Goal: Information Seeking & Learning: Understand process/instructions

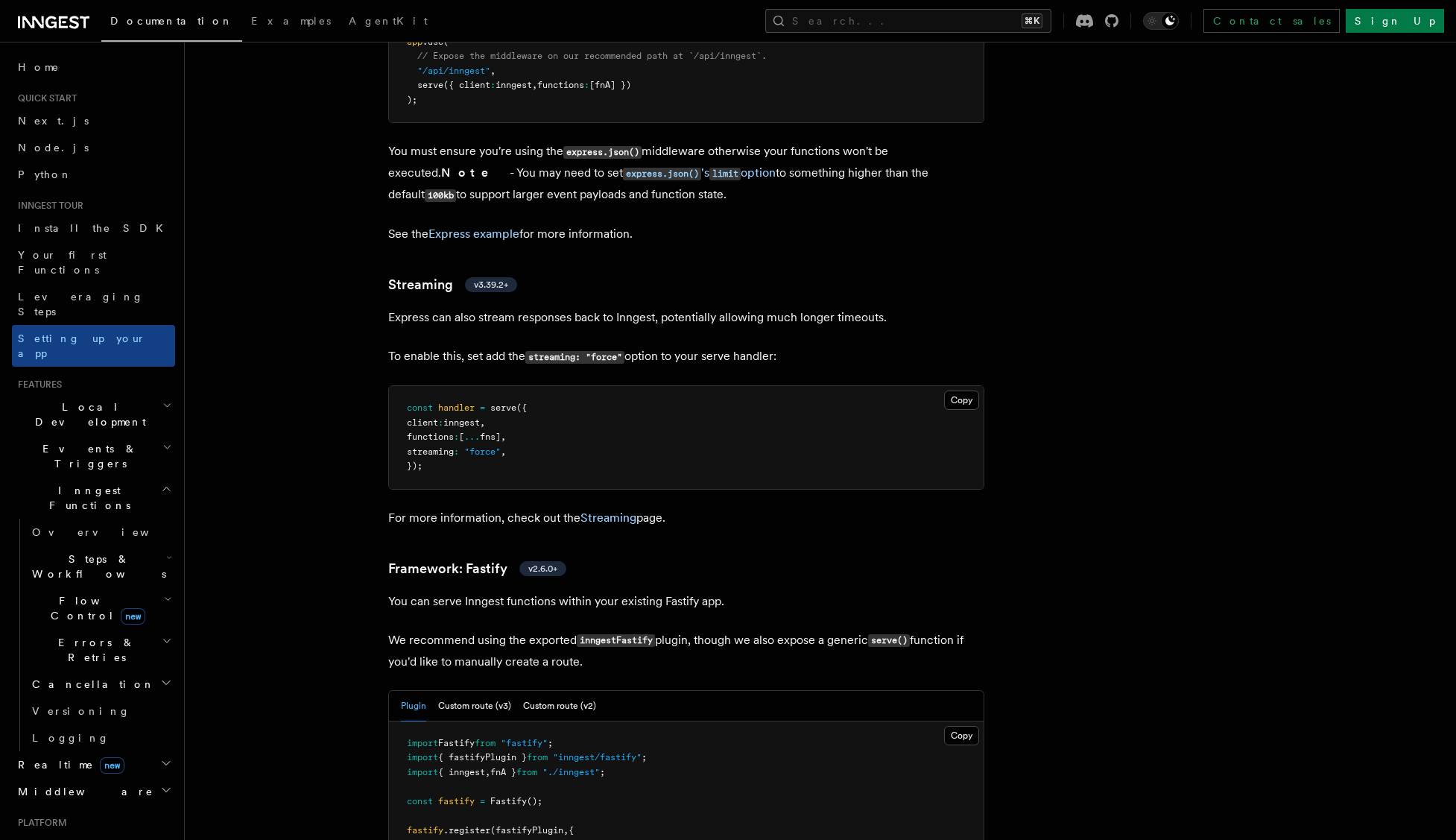
scroll to position [4393, 0]
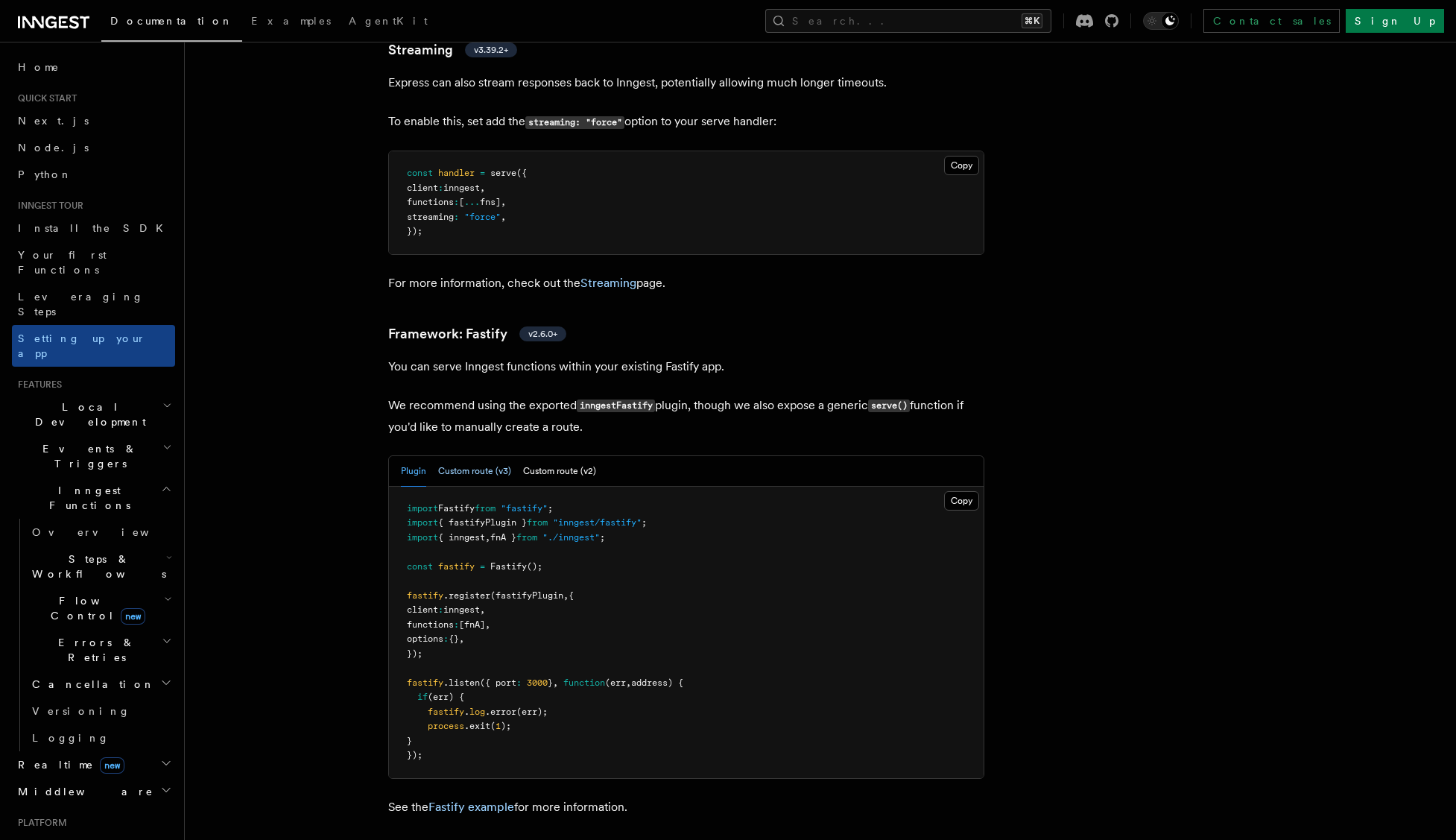
click at [482, 456] on button "Custom route (v3)" at bounding box center [475, 471] width 73 height 30
click at [552, 456] on button "Custom route (v2)" at bounding box center [559, 471] width 73 height 30
click at [407, 456] on button "Plugin" at bounding box center [413, 471] width 26 height 30
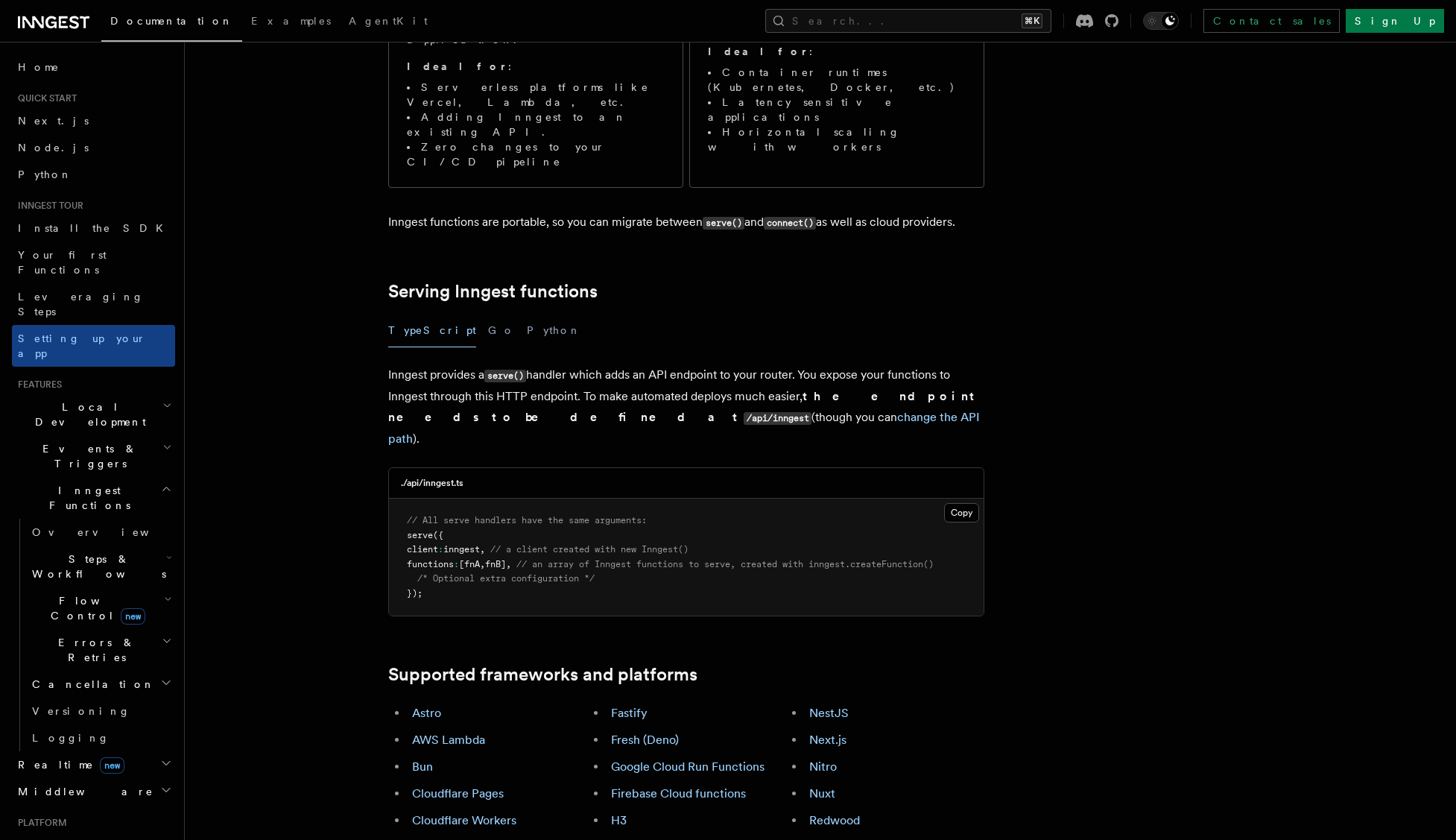
scroll to position [0, 0]
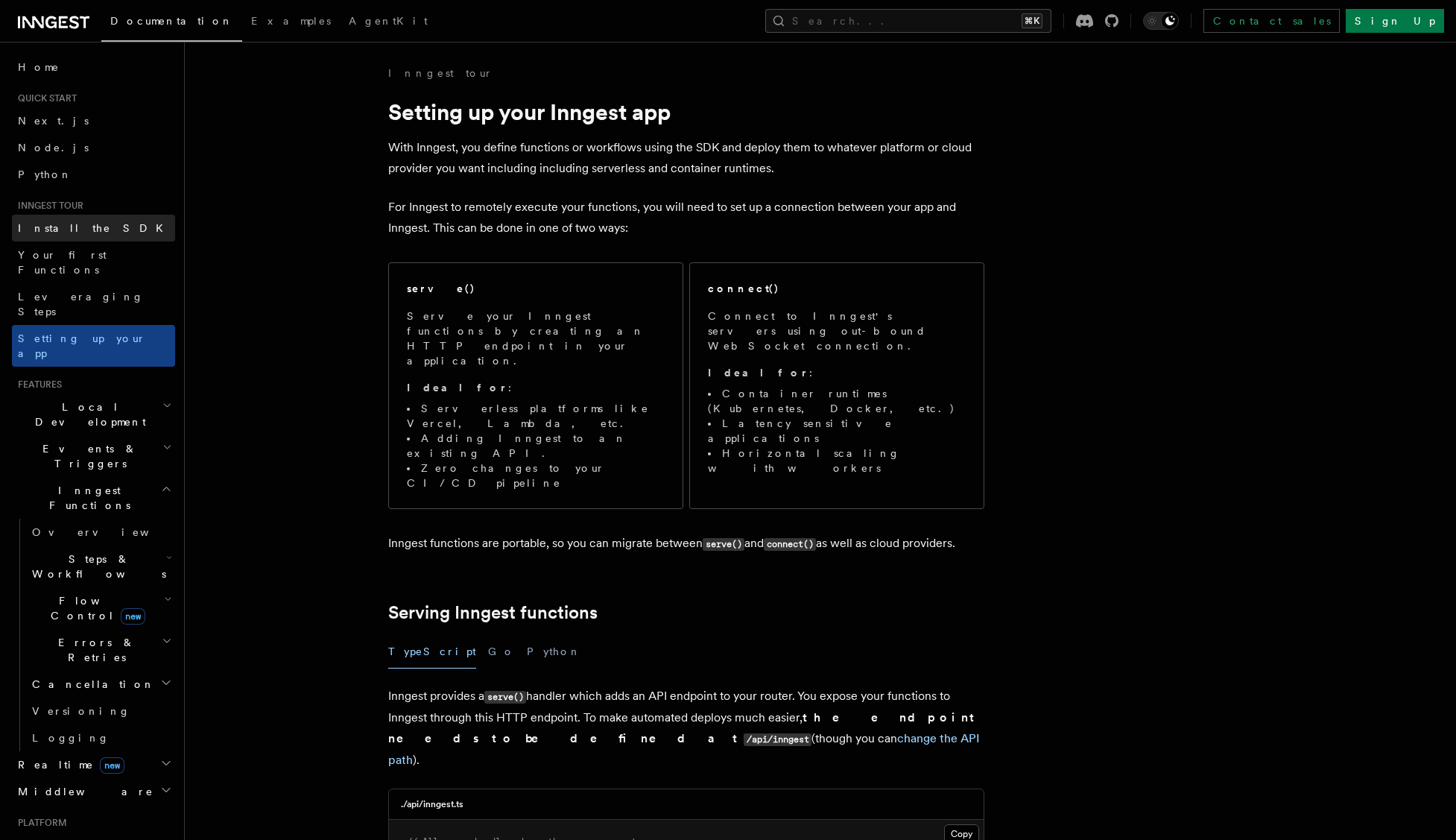
click at [88, 226] on link "Install the SDK" at bounding box center [94, 228] width 163 height 27
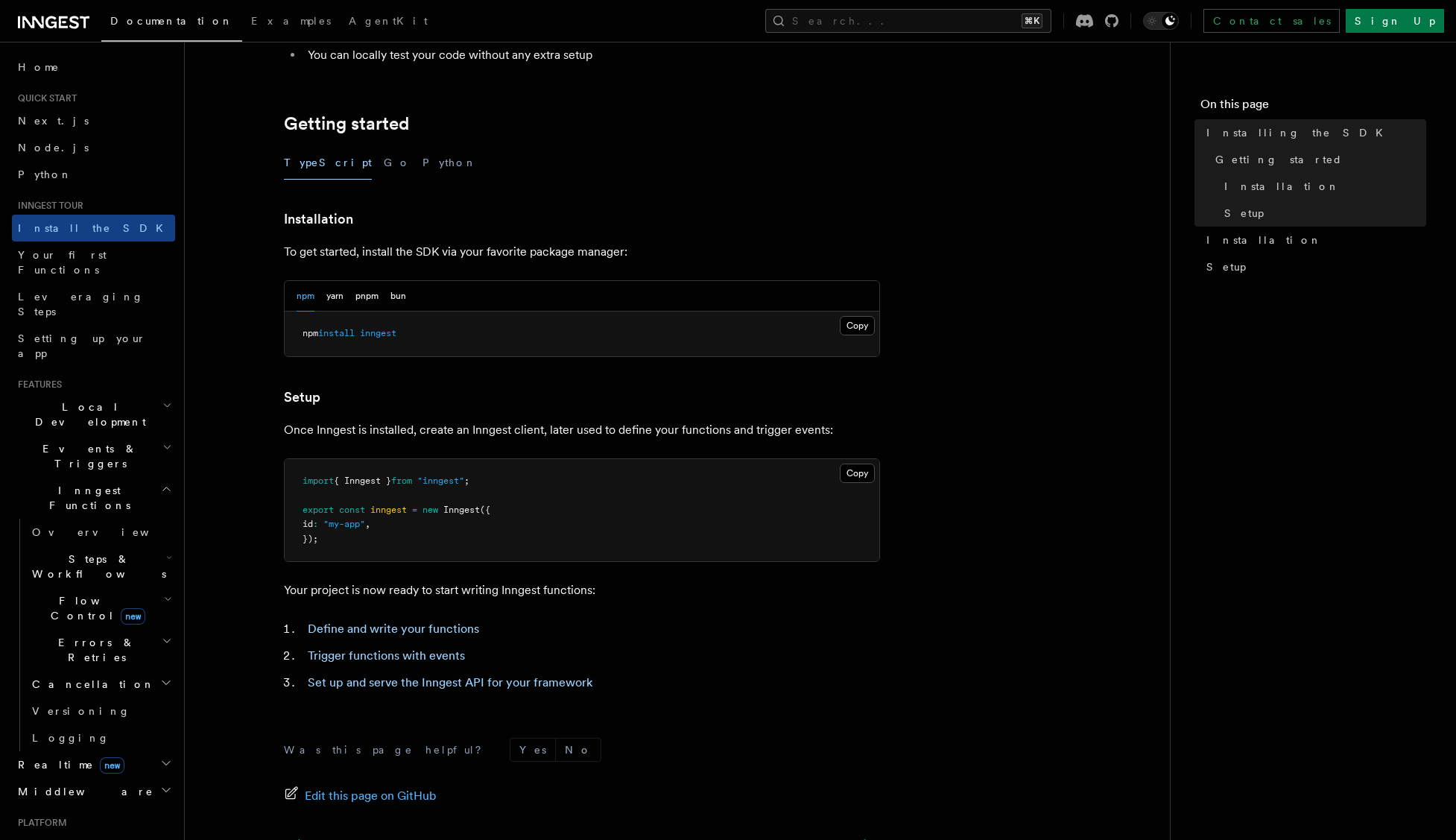
scroll to position [303, 0]
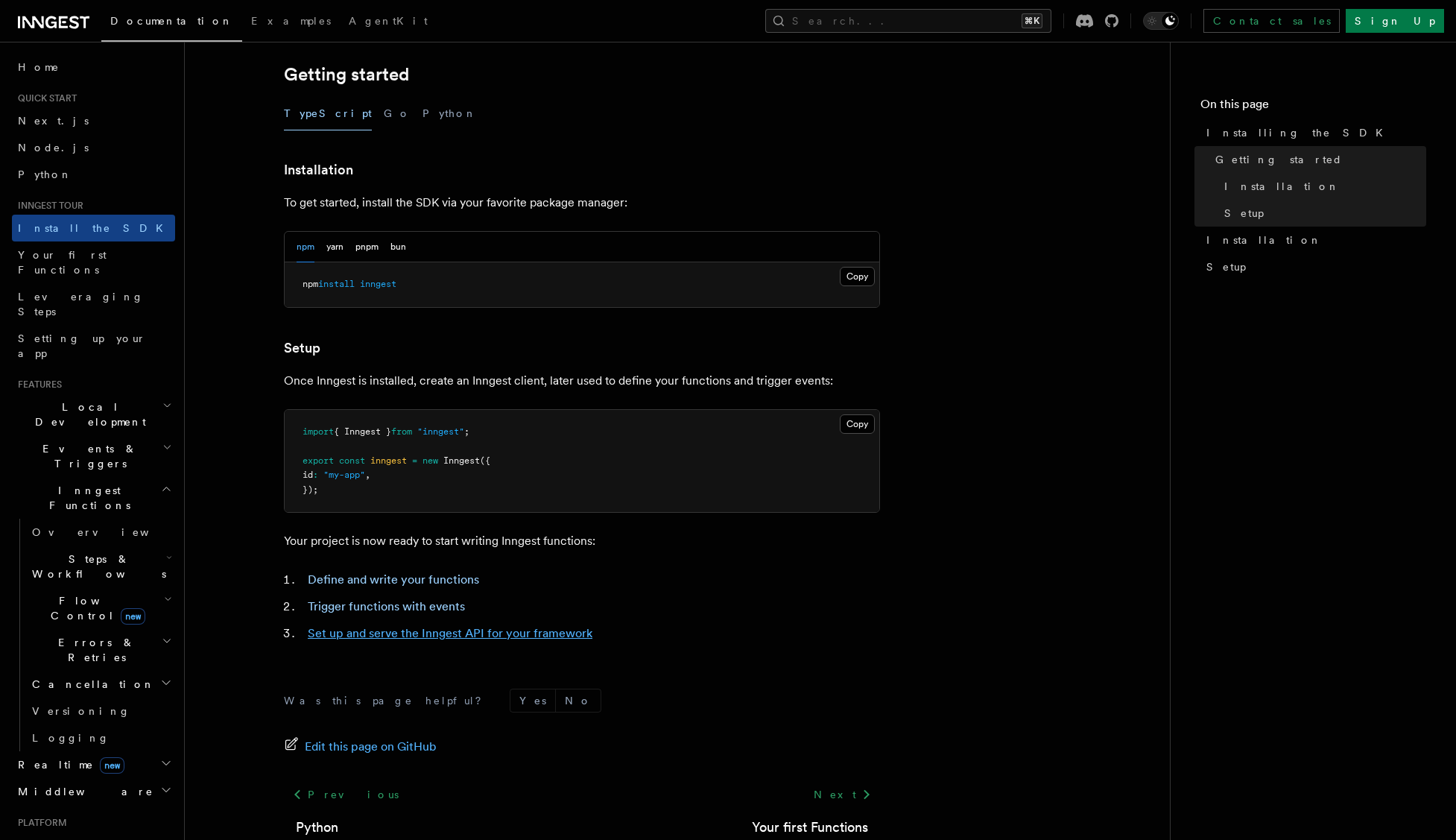
click at [536, 632] on link "Set up and serve the Inngest API for your framework" at bounding box center [450, 633] width 284 height 14
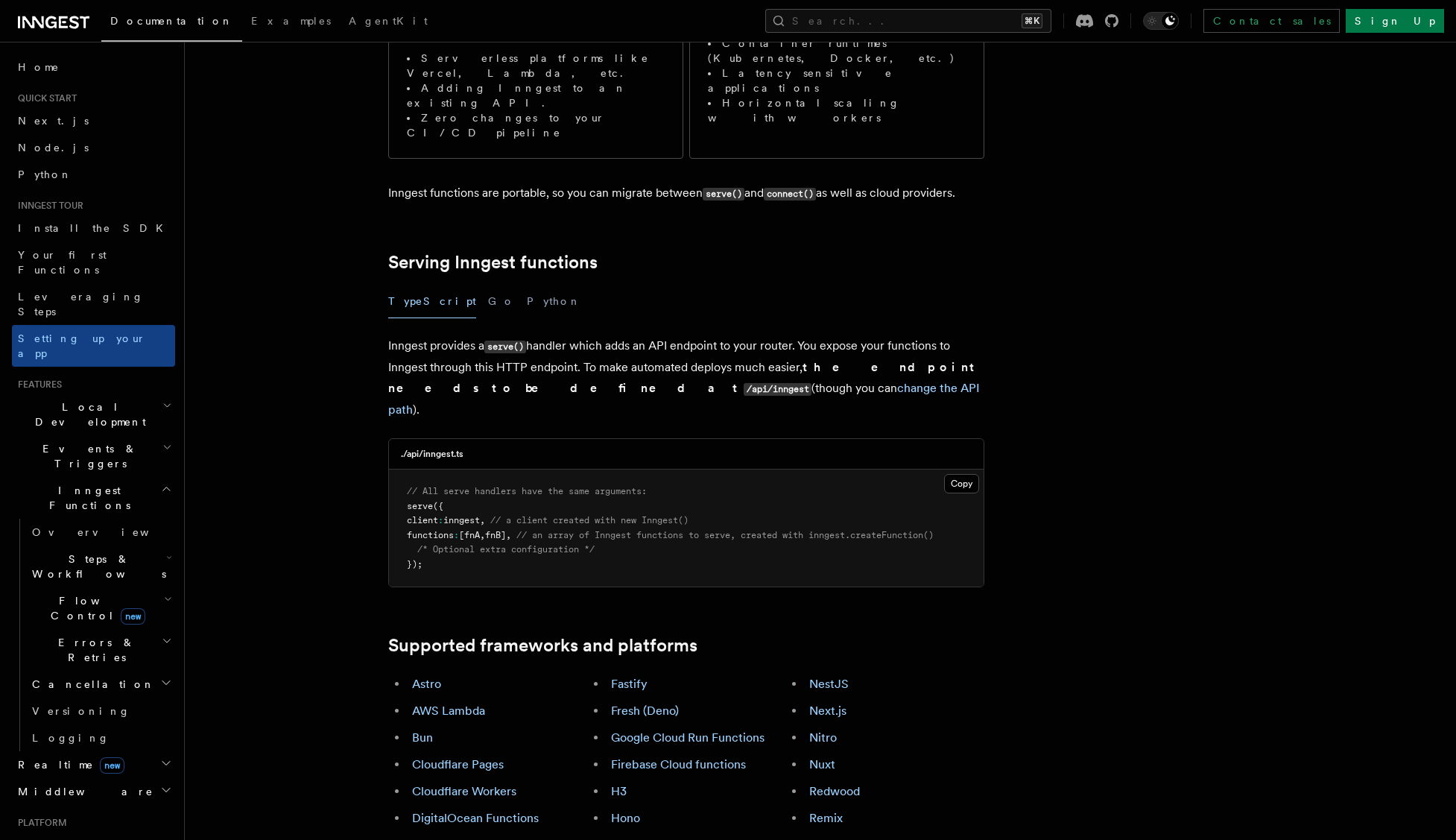
scroll to position [358, 0]
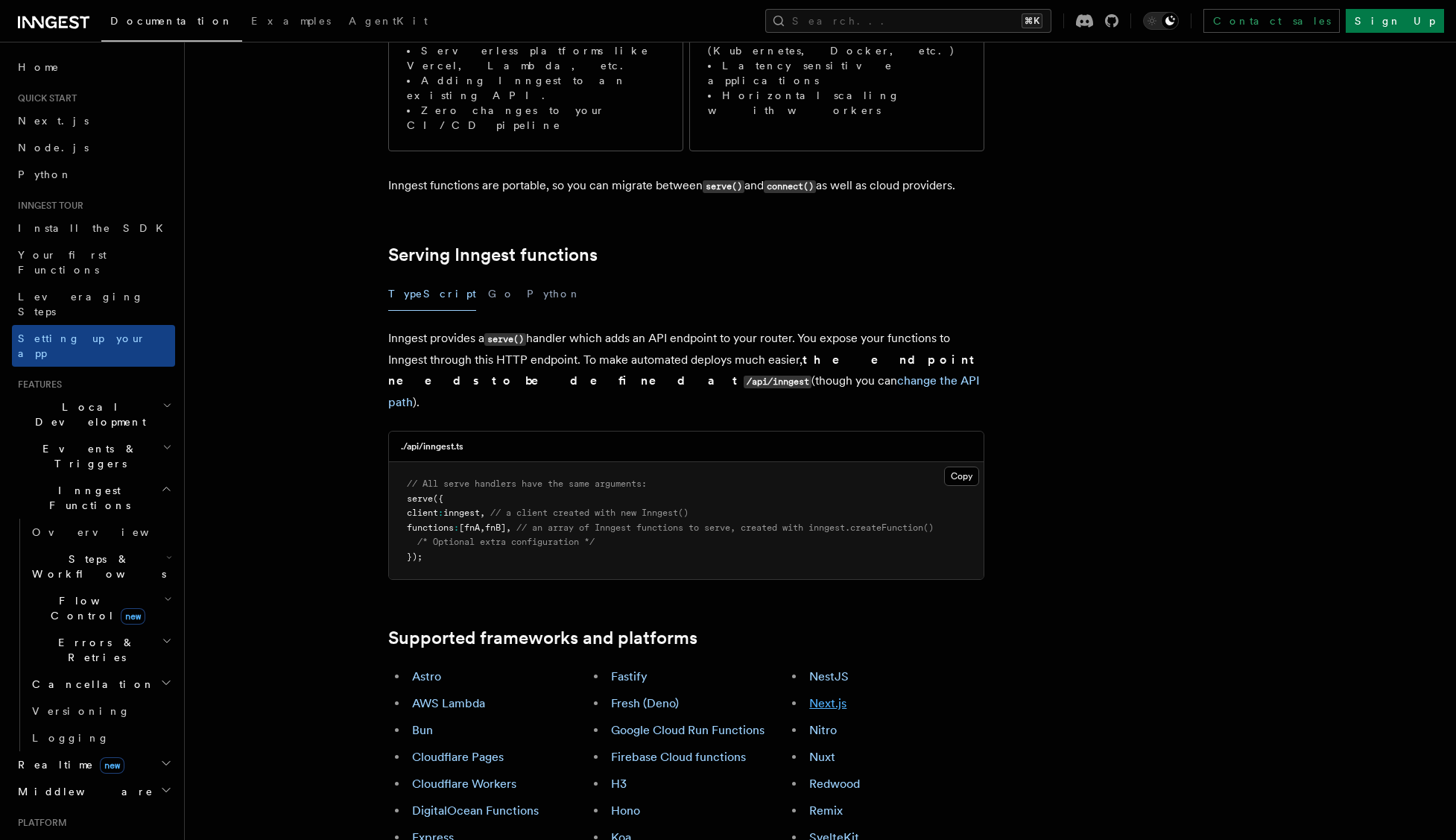
click at [819, 696] on link "Next.js" at bounding box center [828, 703] width 37 height 14
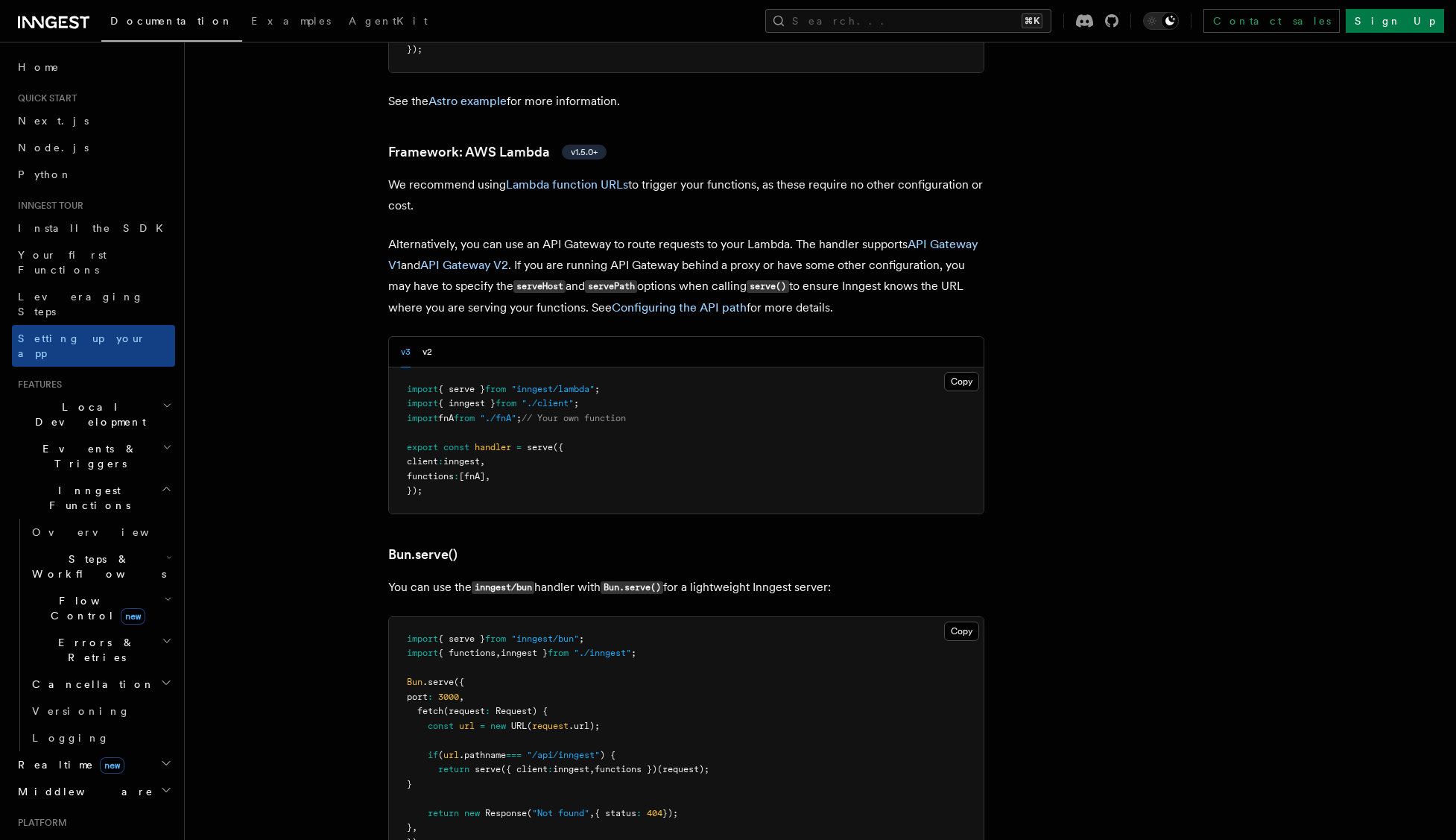
scroll to position [1525, 0]
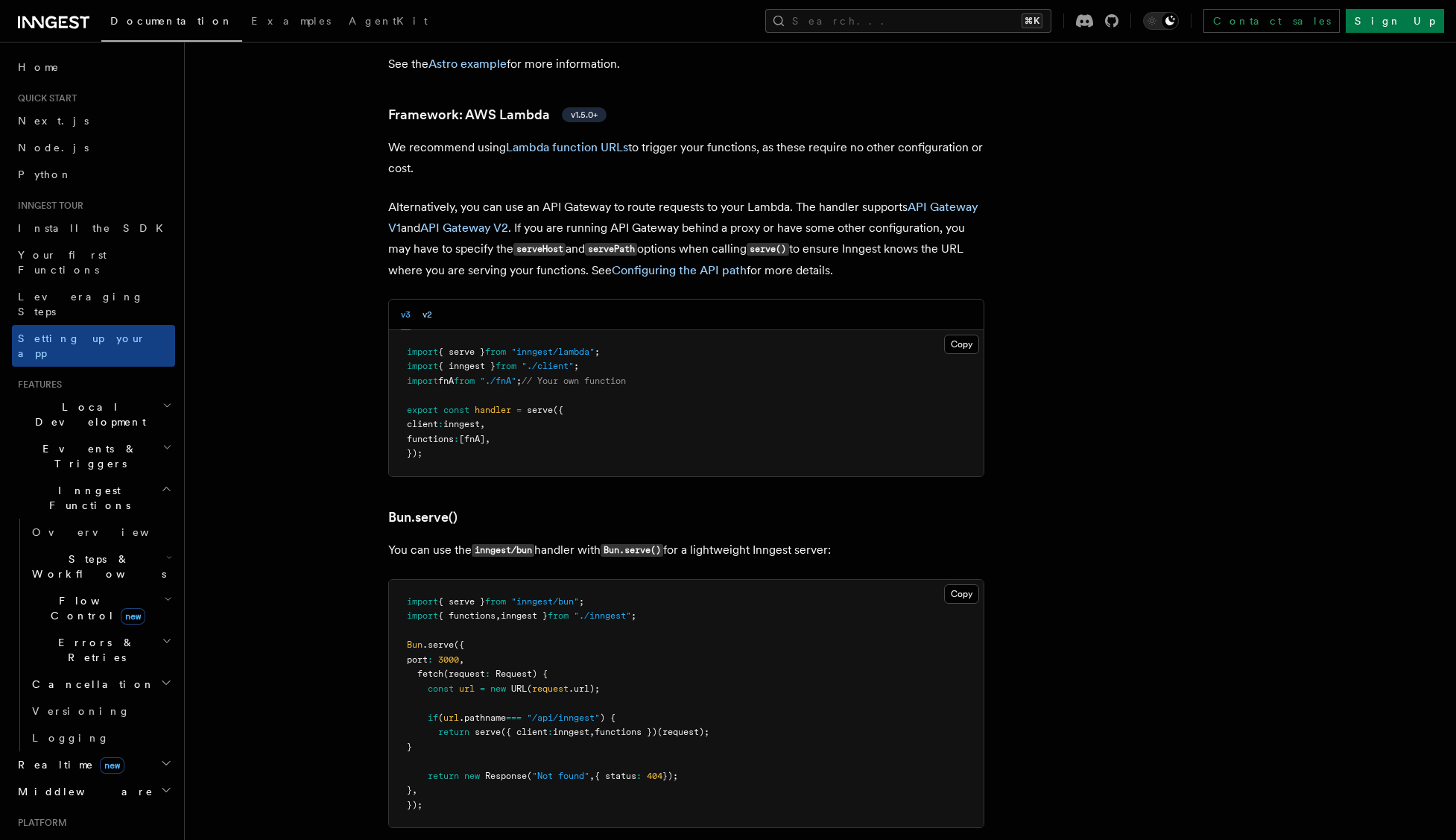
click at [425, 300] on button "v2" at bounding box center [427, 315] width 10 height 30
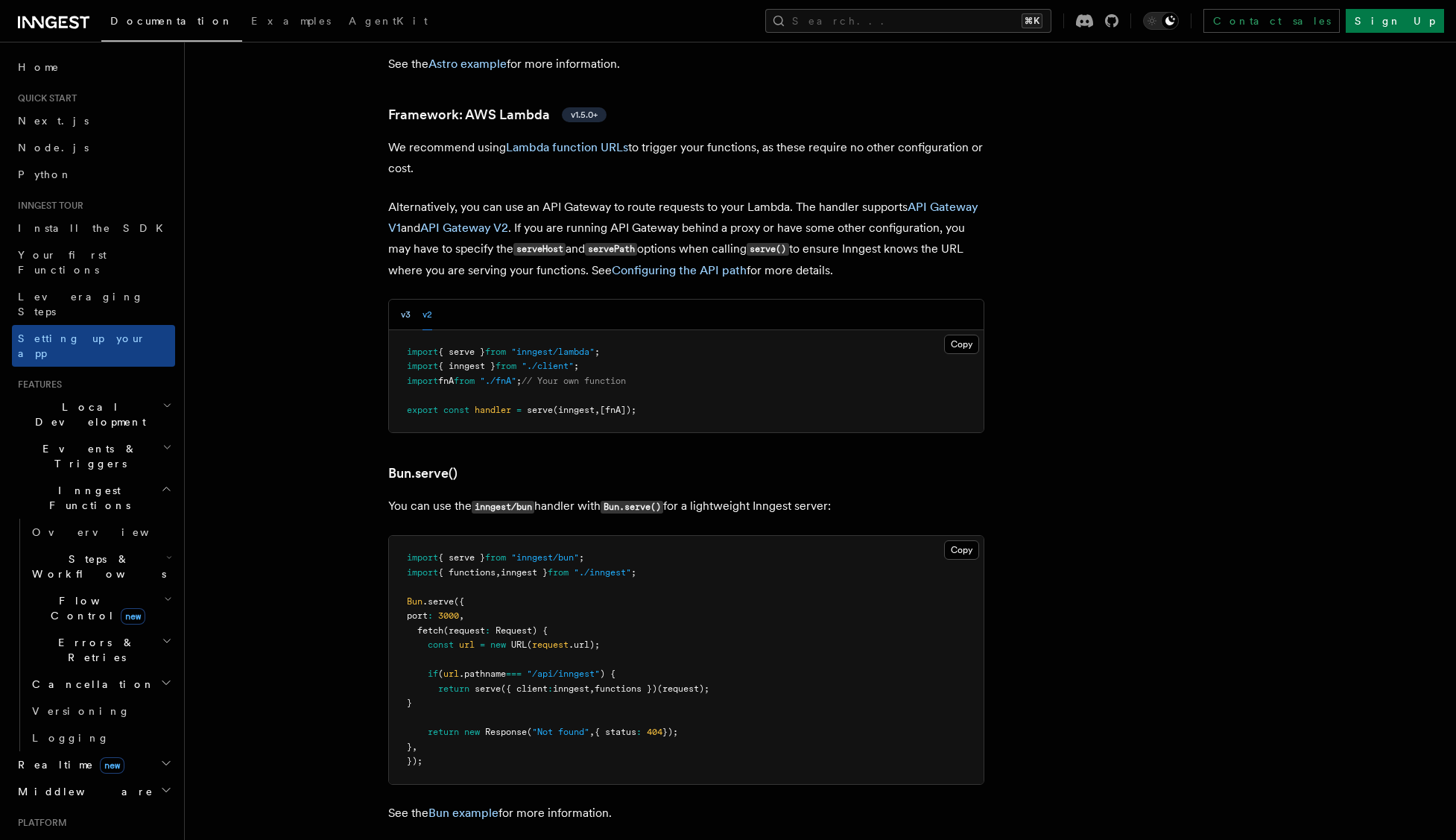
click at [404, 300] on button "v3" at bounding box center [405, 315] width 10 height 30
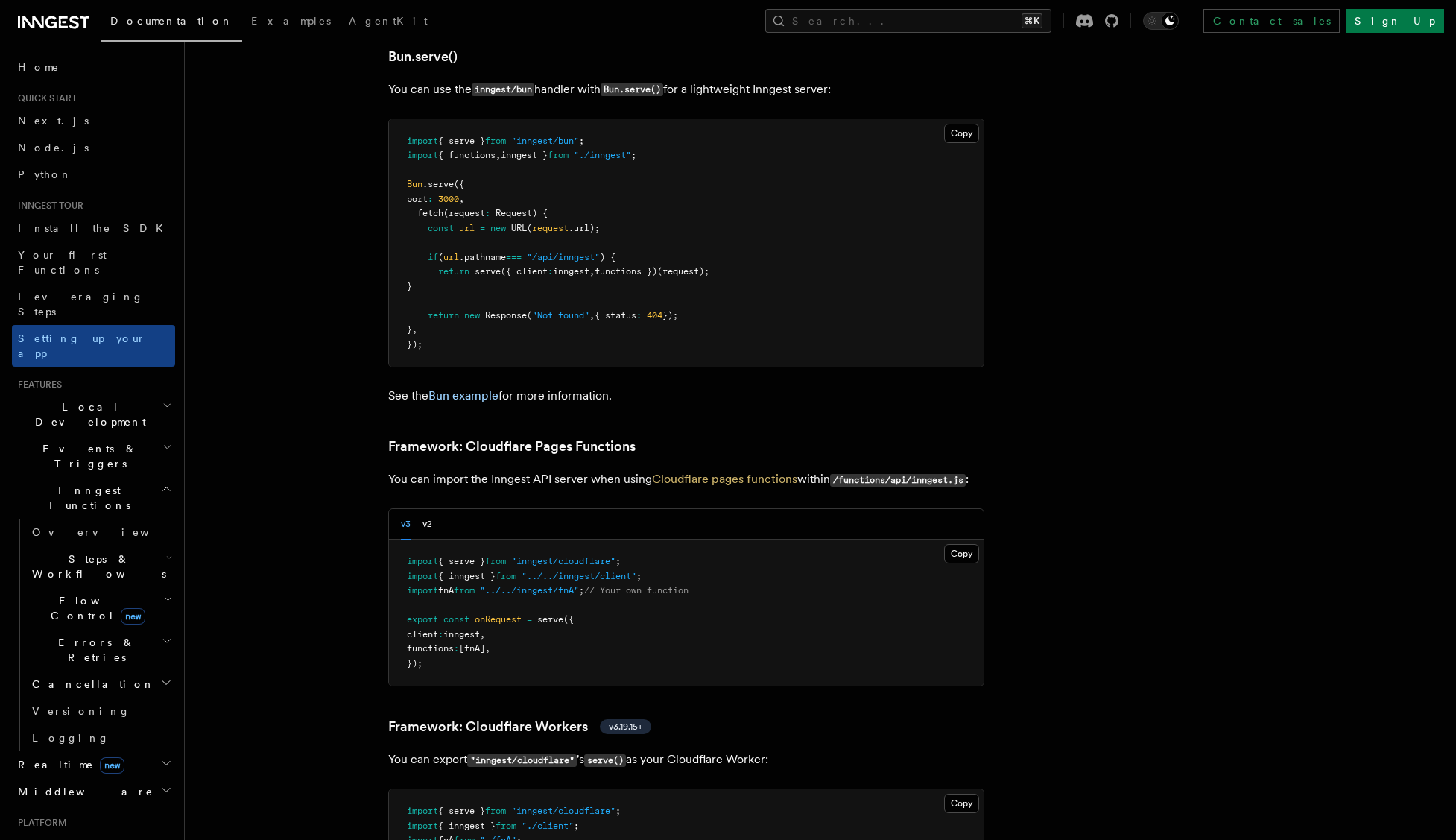
scroll to position [1994, 0]
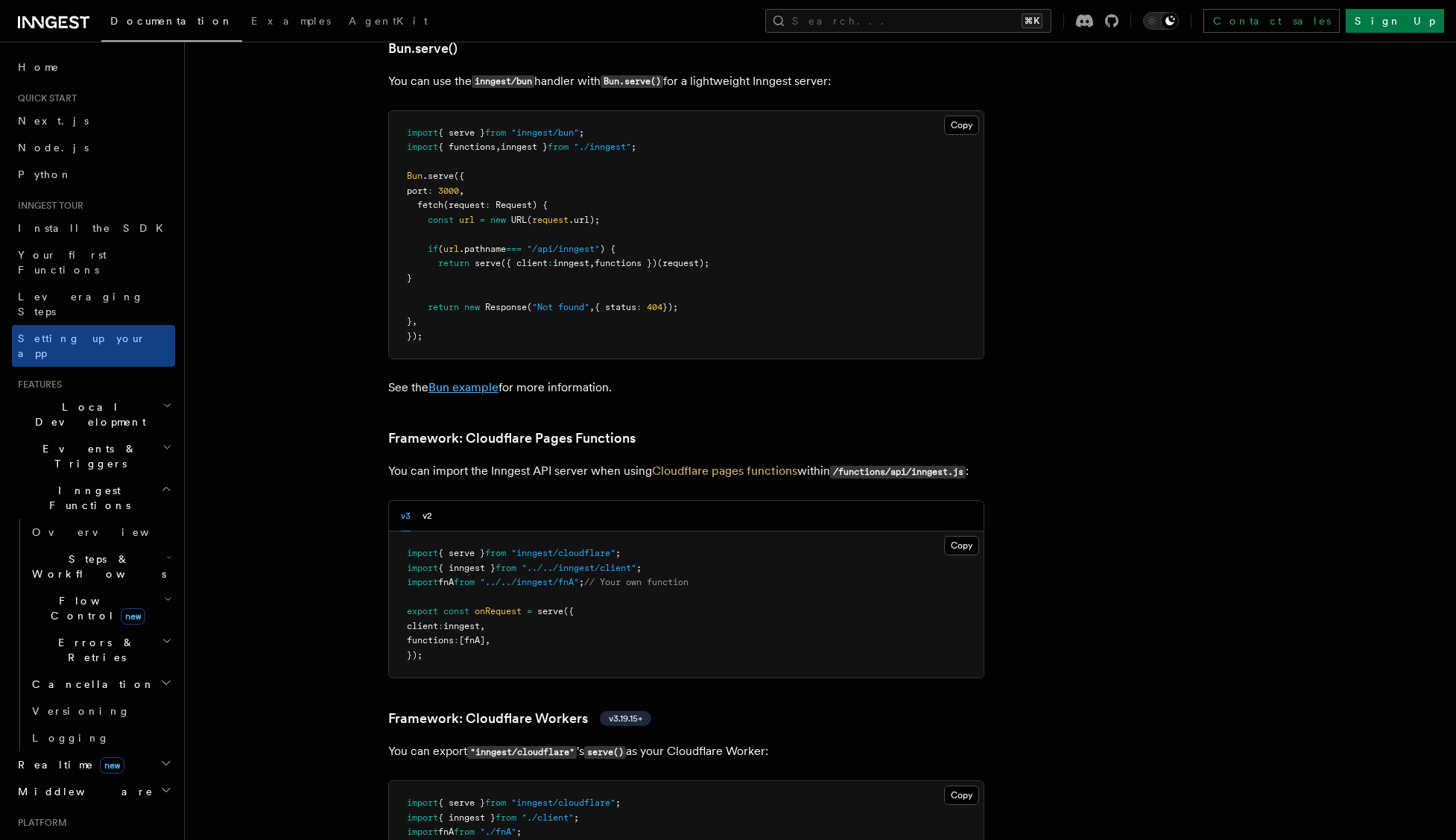
click at [453, 380] on link "Bun example" at bounding box center [463, 387] width 70 height 14
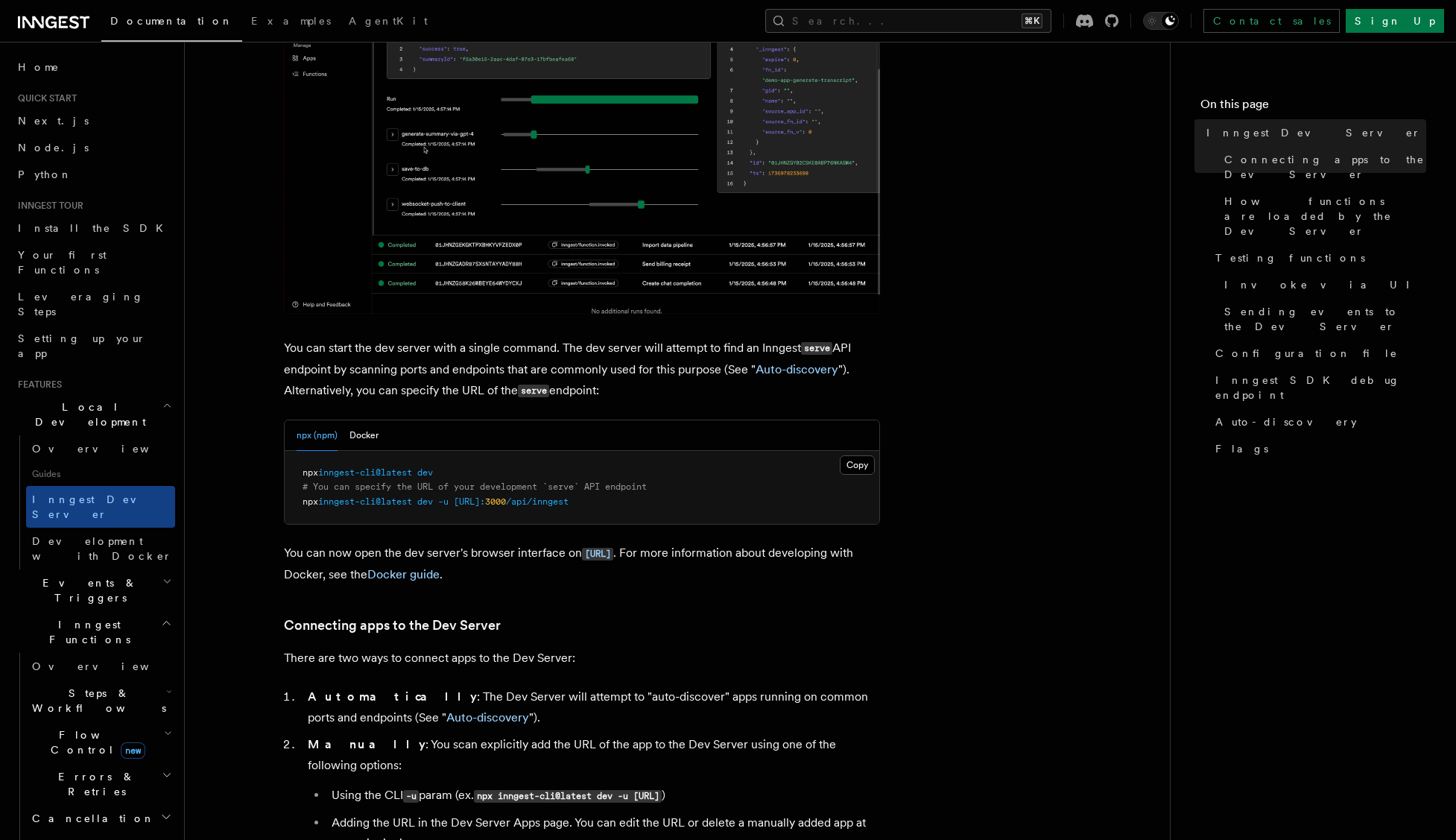
scroll to position [340, 0]
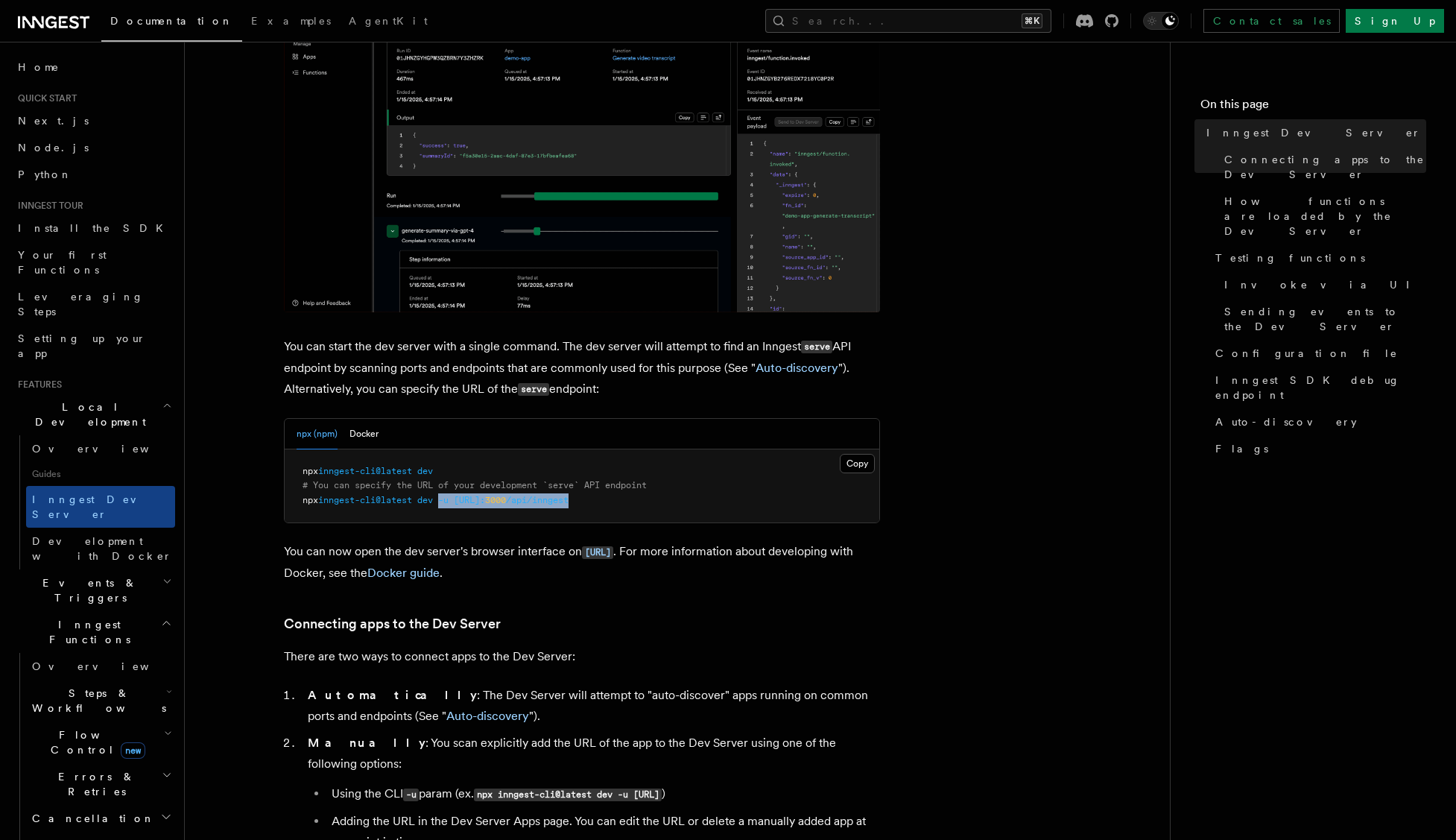
drag, startPoint x: 644, startPoint y: 502, endPoint x: 449, endPoint y: 501, distance: 195.0
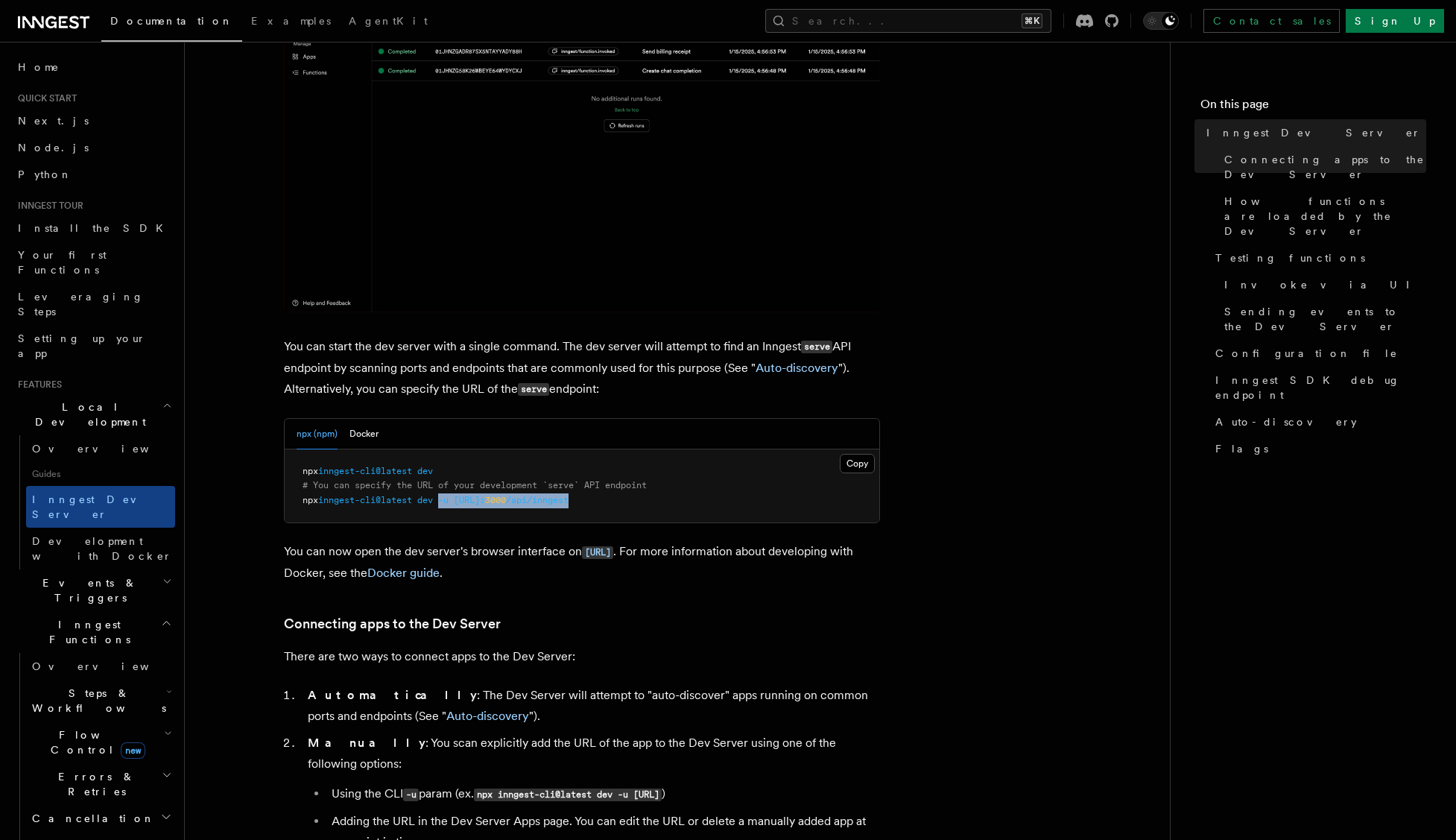
click at [449, 501] on pre "npx inngest-cli@latest dev # You can specify the URL of your development `serve…" at bounding box center [582, 487] width 594 height 74
copy span "-u http://localhost: 3000 /api/inngest"
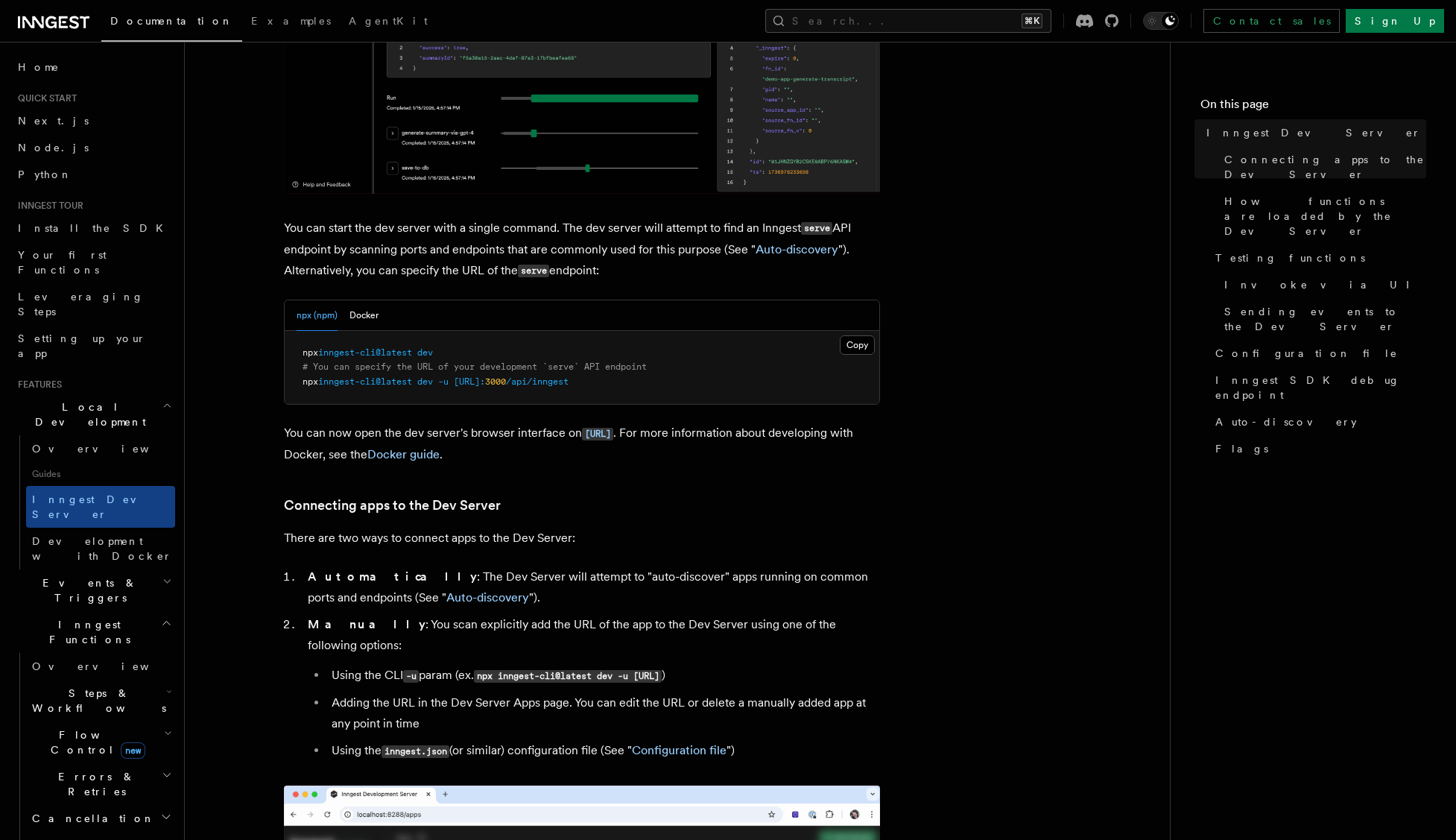
scroll to position [478, 0]
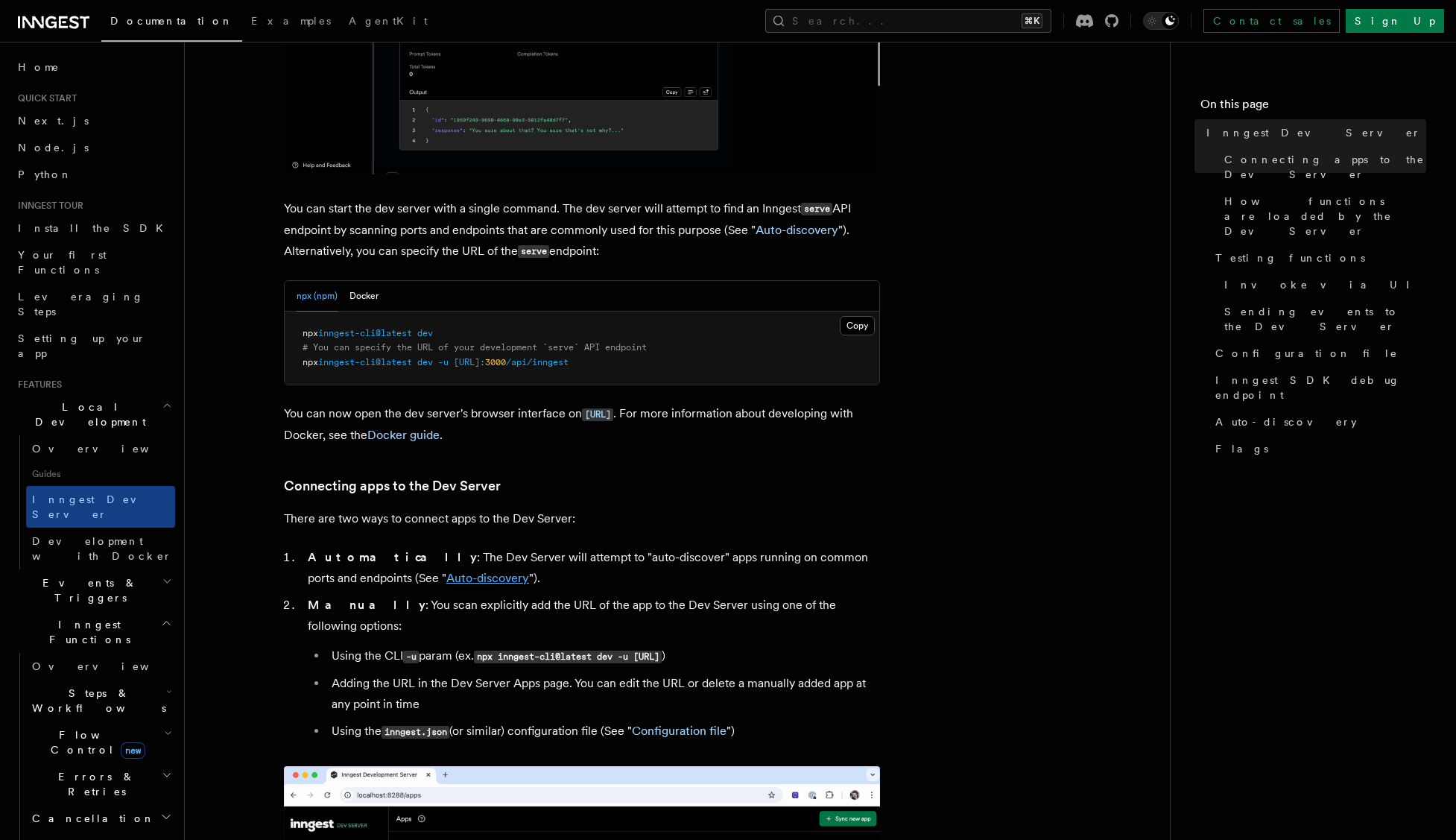
click at [447, 580] on link "Auto-discovery" at bounding box center [488, 577] width 83 height 14
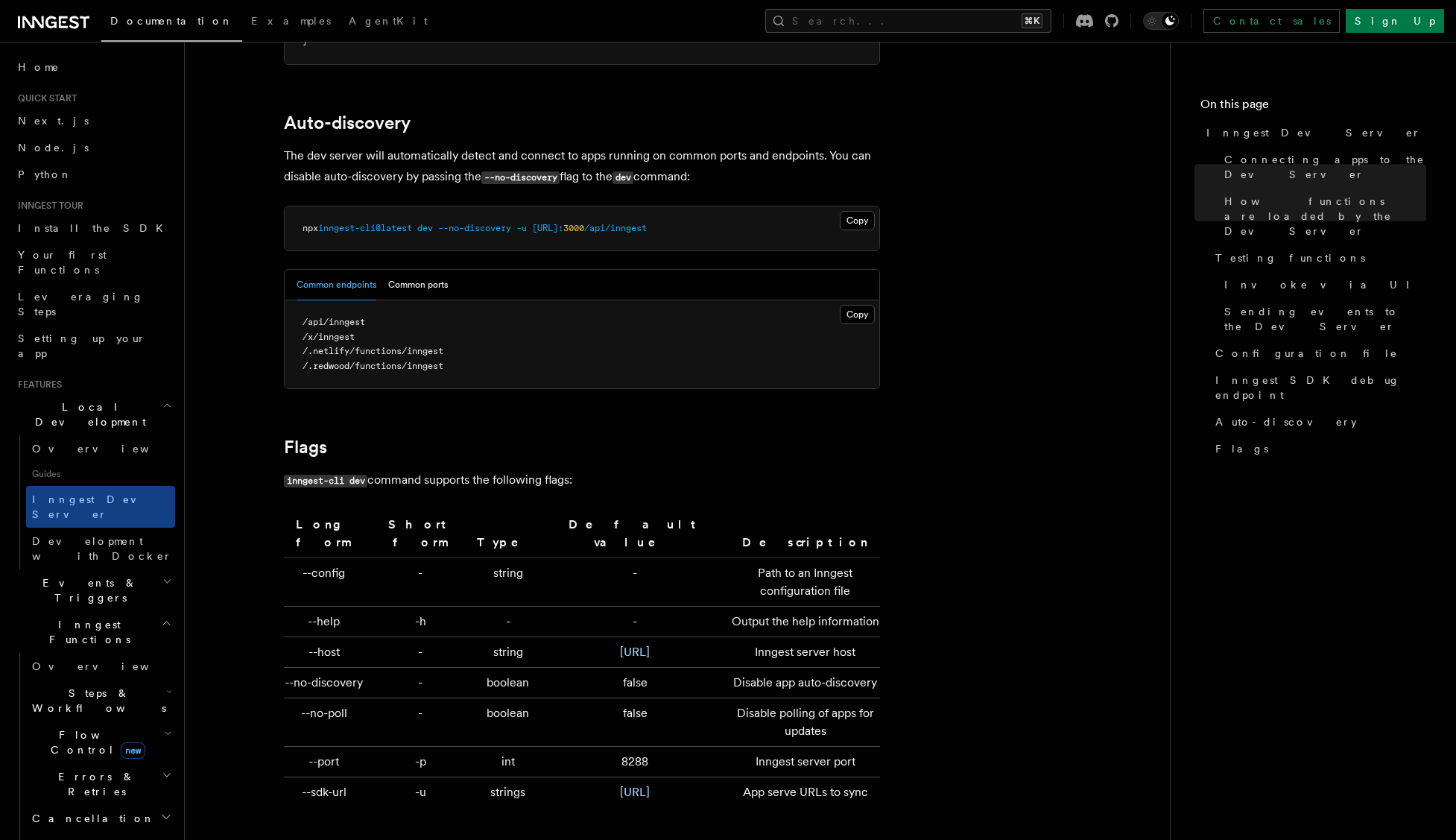
scroll to position [4586, 0]
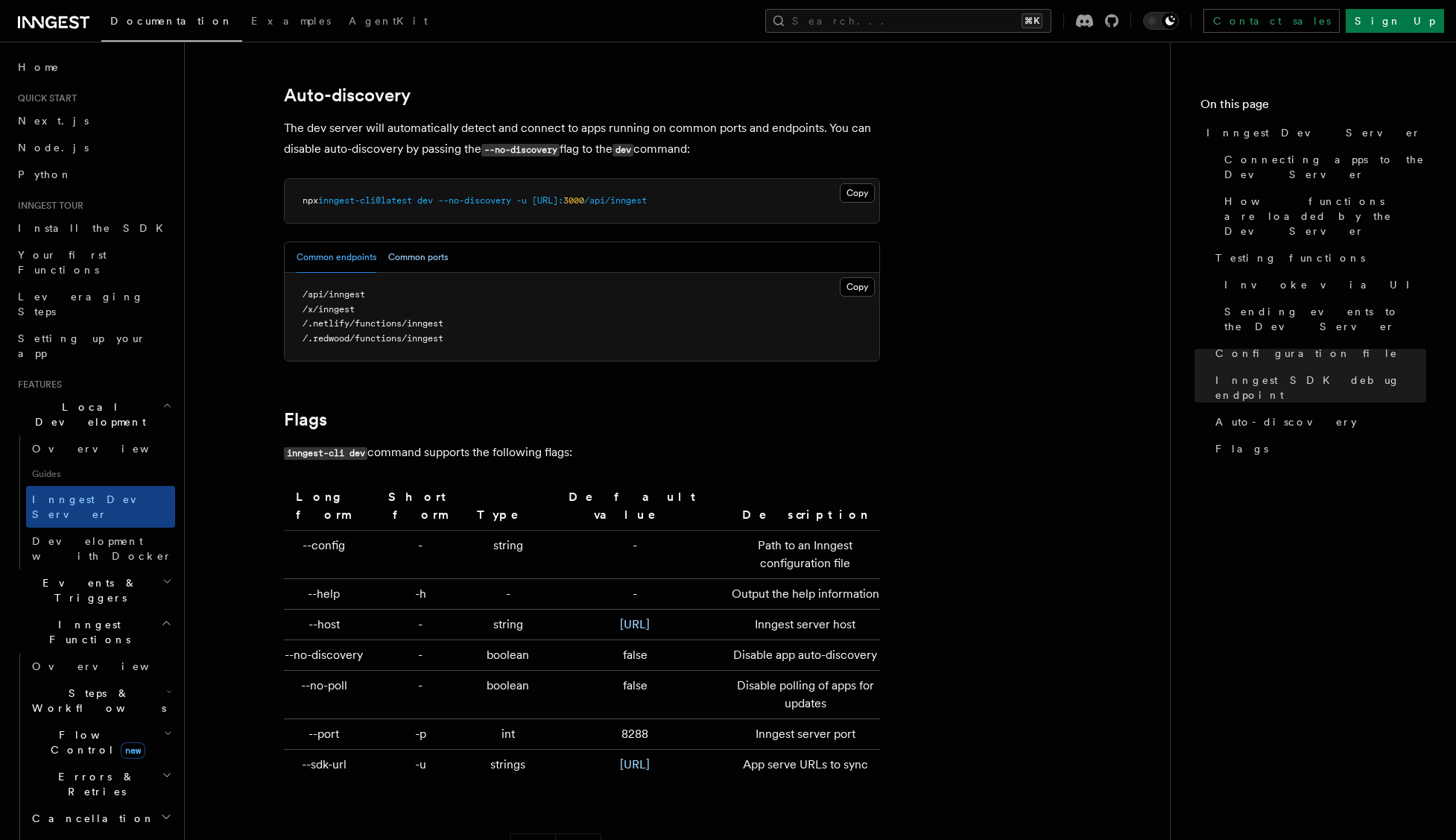
click at [413, 245] on button "Common ports" at bounding box center [418, 257] width 60 height 30
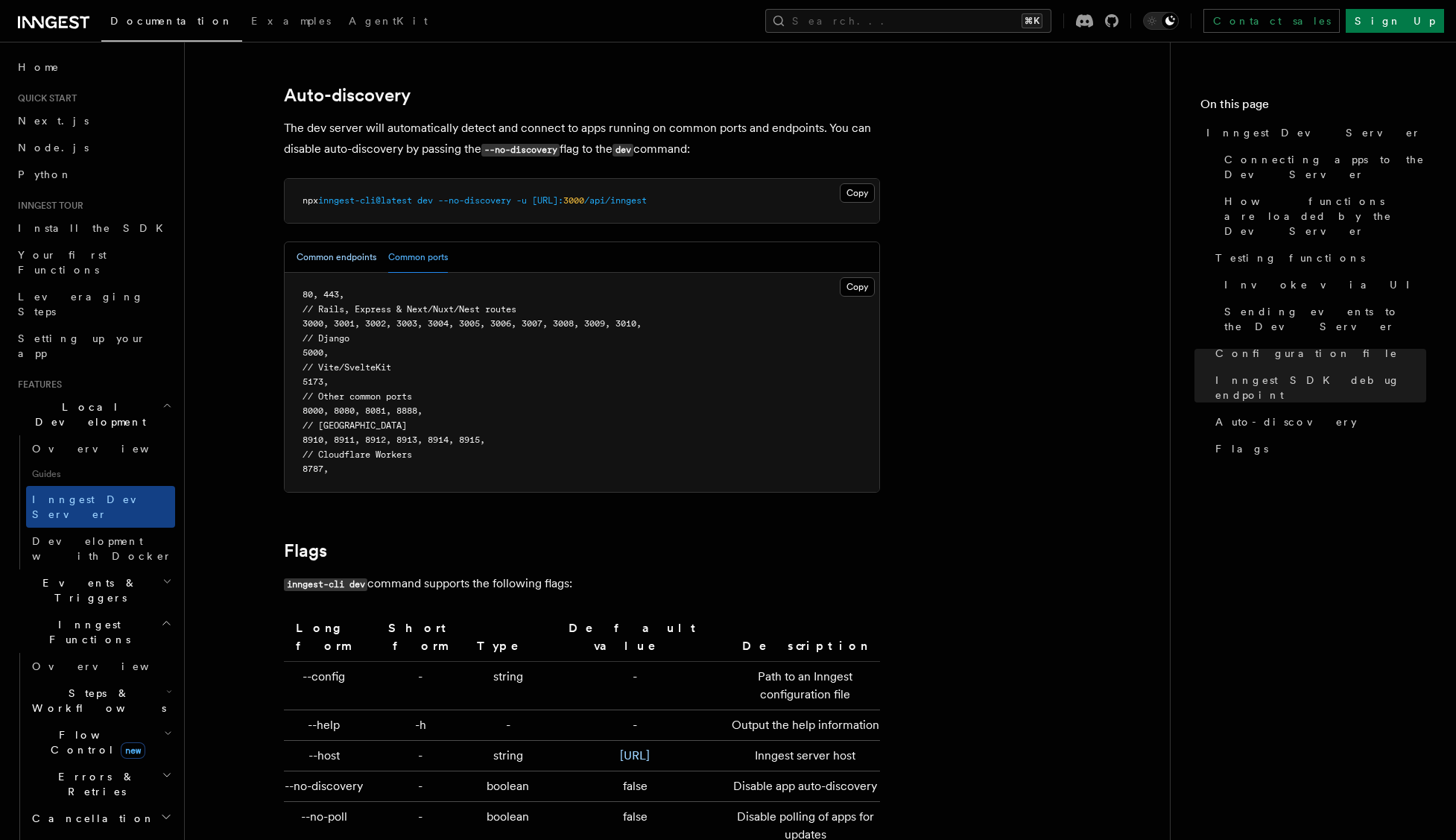
click at [356, 246] on button "Common endpoints" at bounding box center [336, 257] width 80 height 30
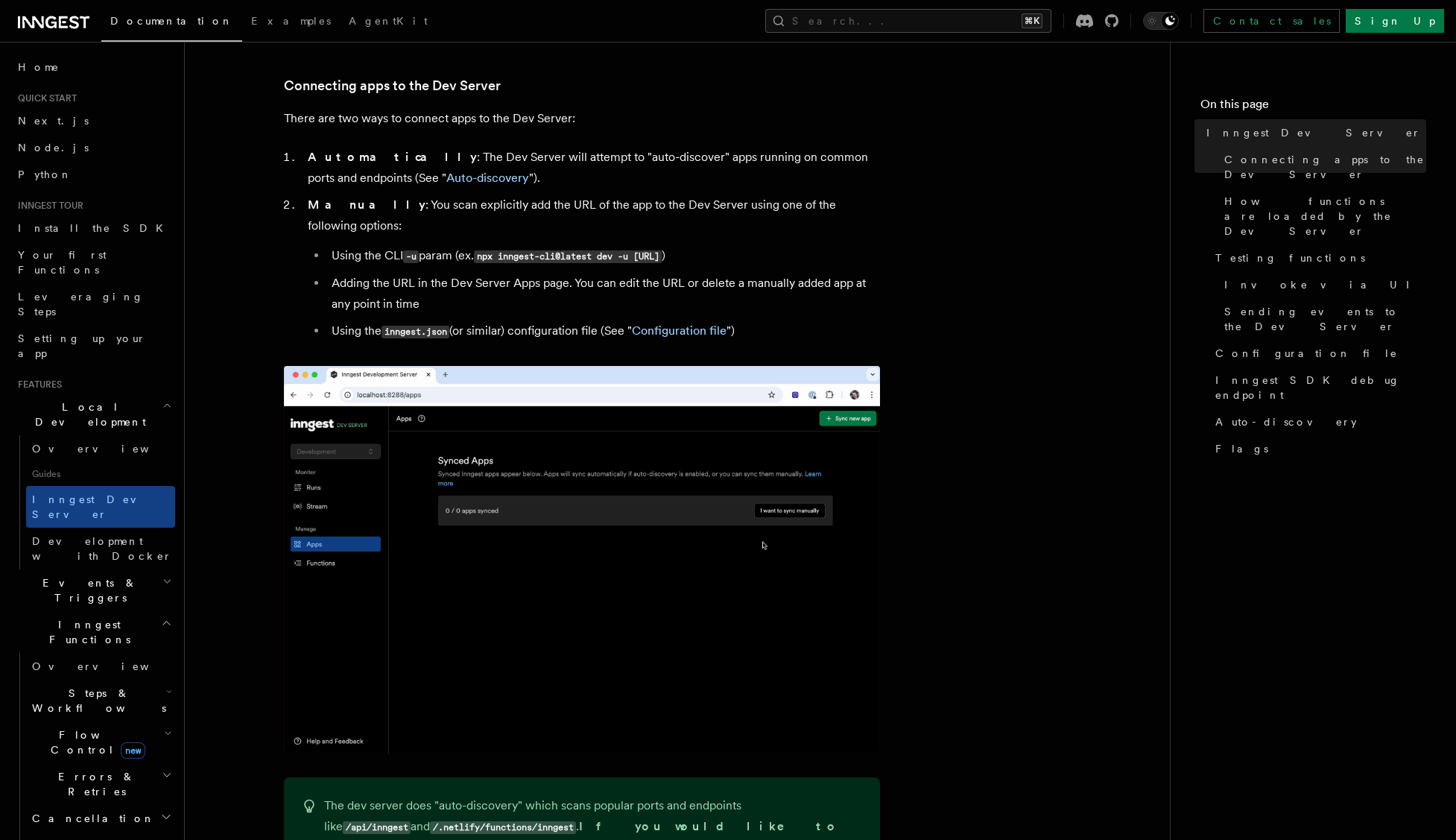
scroll to position [918, 0]
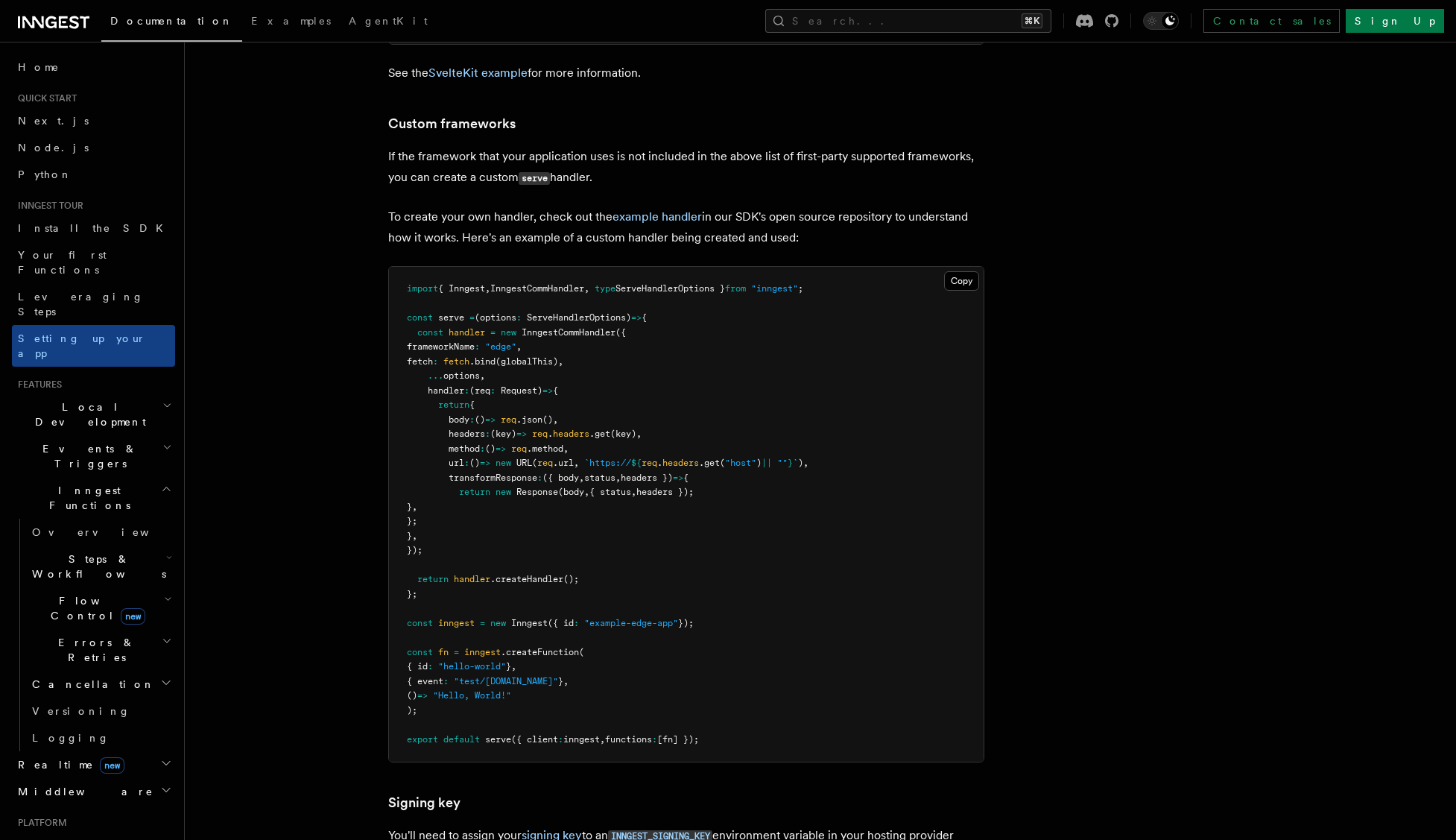
scroll to position [12522, 0]
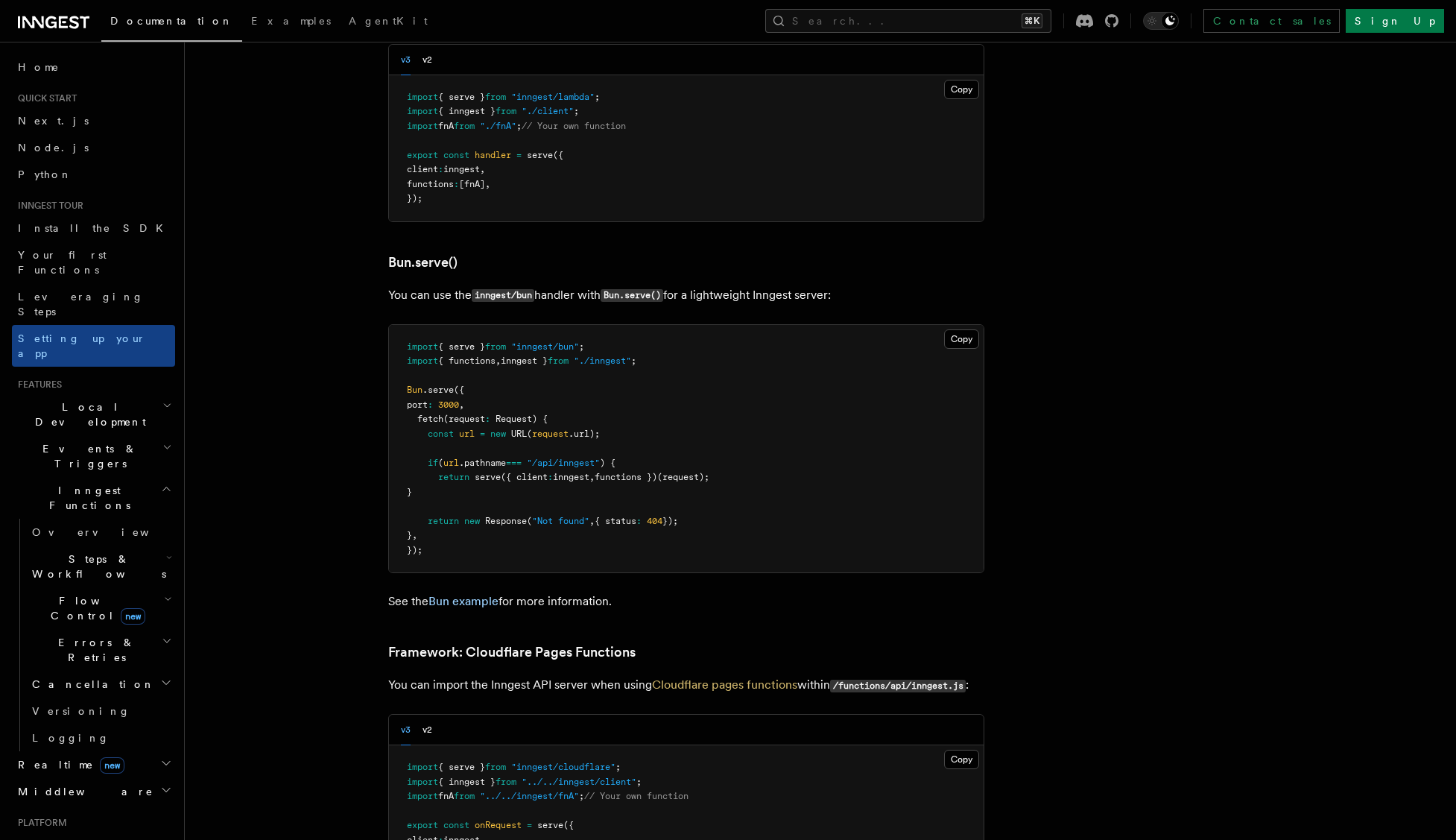
scroll to position [1817, 0]
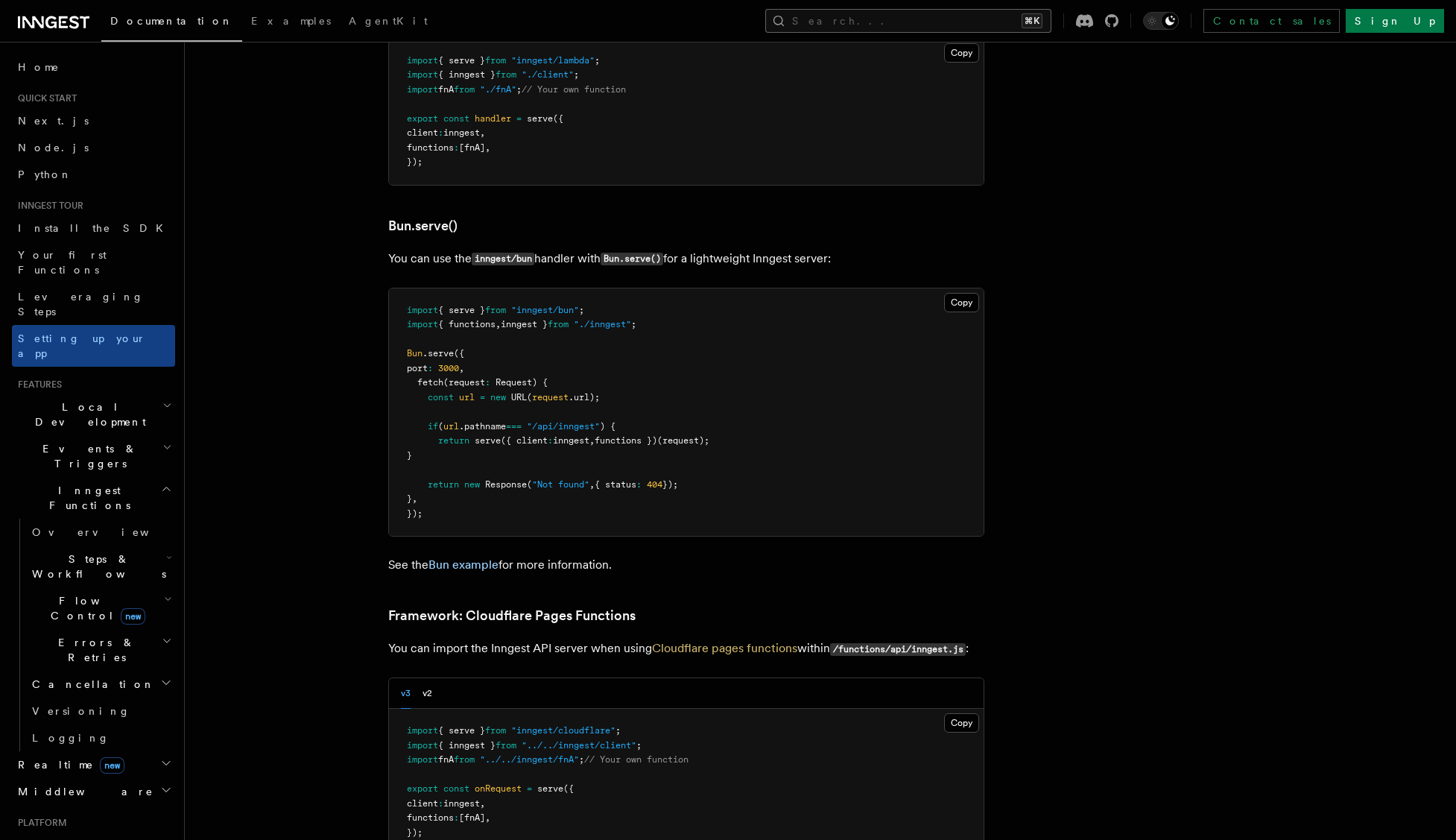
click at [992, 24] on button "Search... ⌘K" at bounding box center [908, 21] width 286 height 24
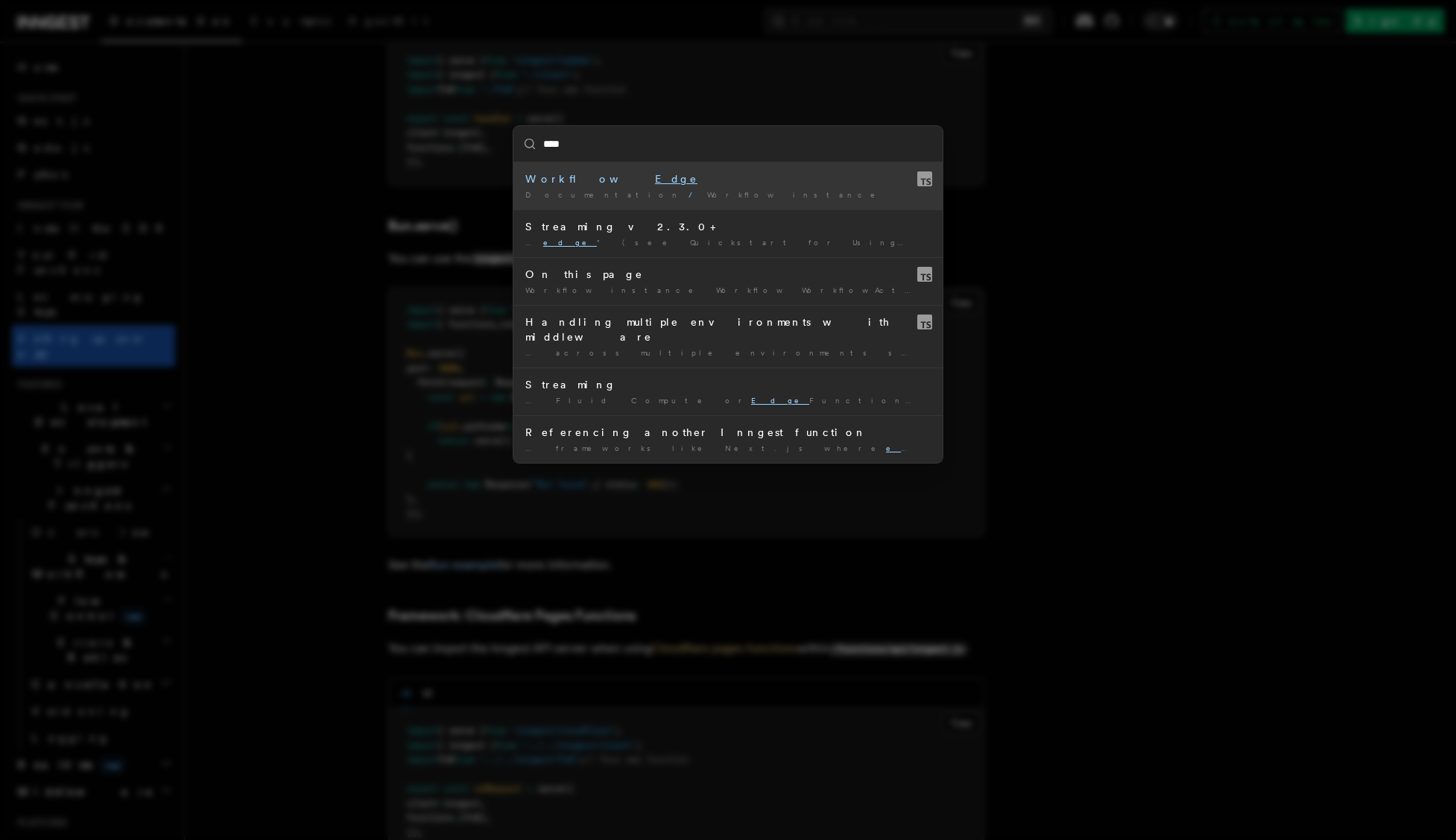
type input "****"
click at [266, 390] on div "**** Workflow Edge Documentation / Workflow instance / Streaming v2.3.0+ … edge…" at bounding box center [728, 420] width 1456 height 840
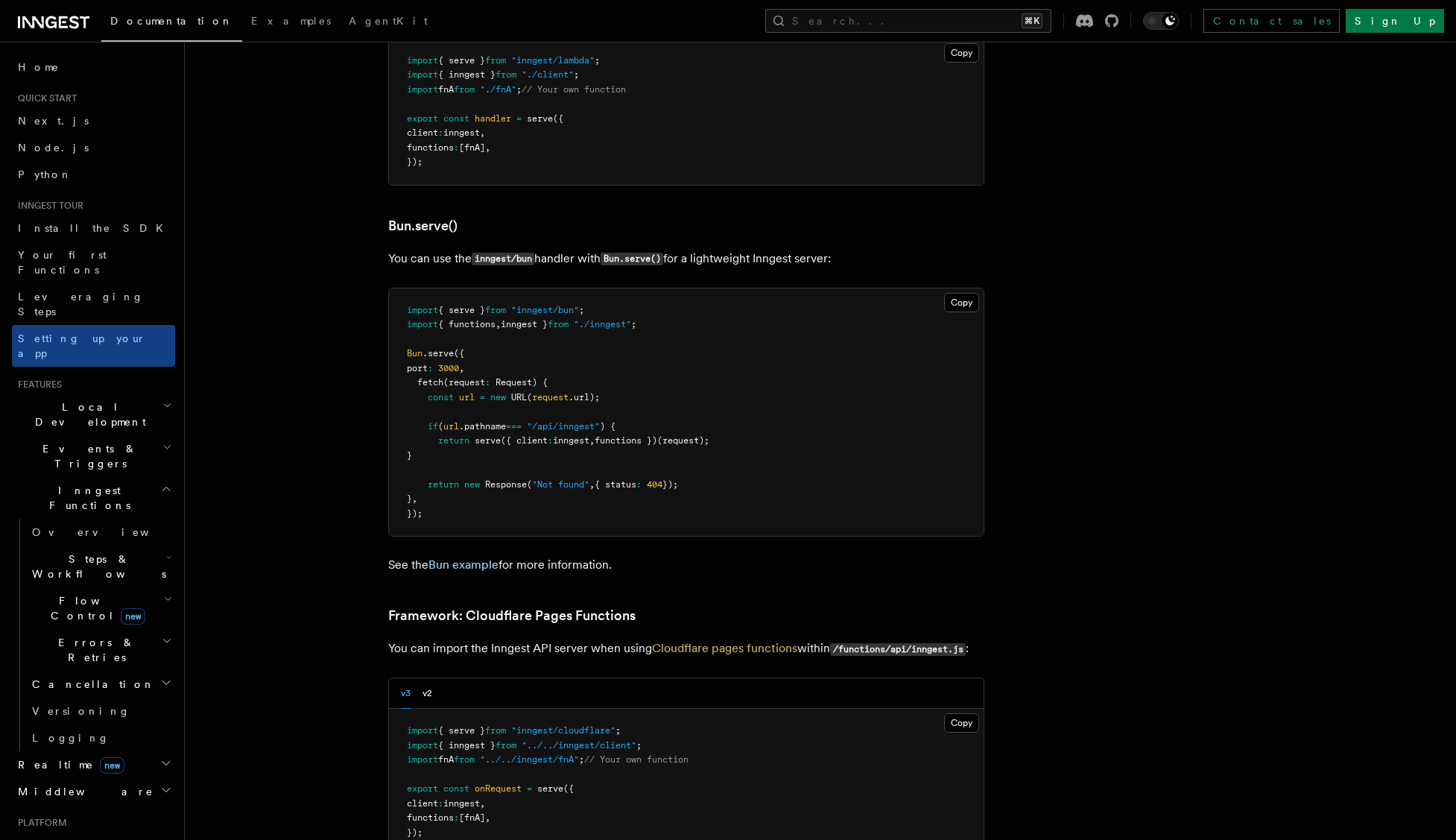
click at [167, 399] on icon "button" at bounding box center [167, 405] width 10 height 12
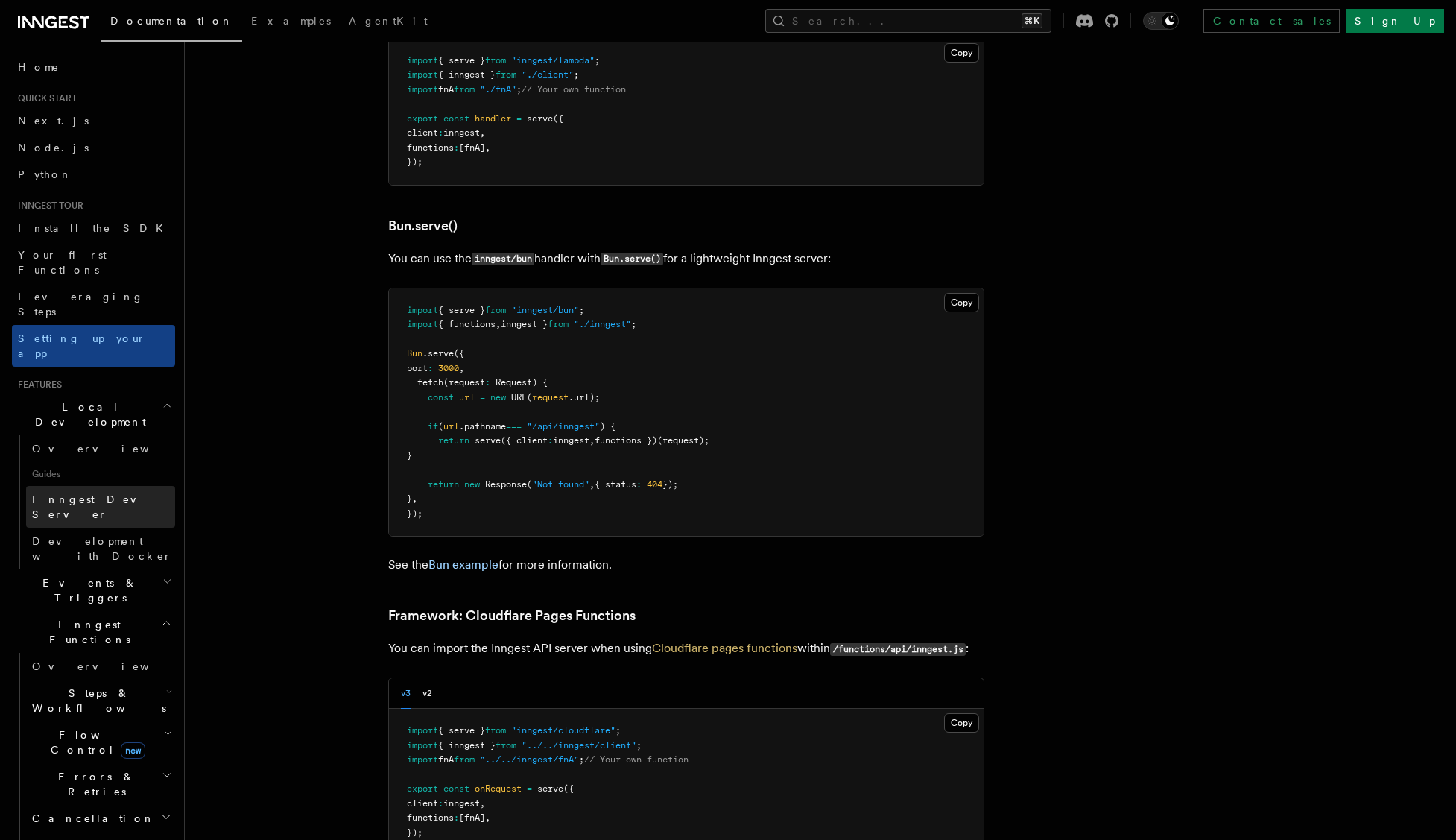
click at [67, 494] on span "Inngest Dev Server" at bounding box center [95, 507] width 127 height 27
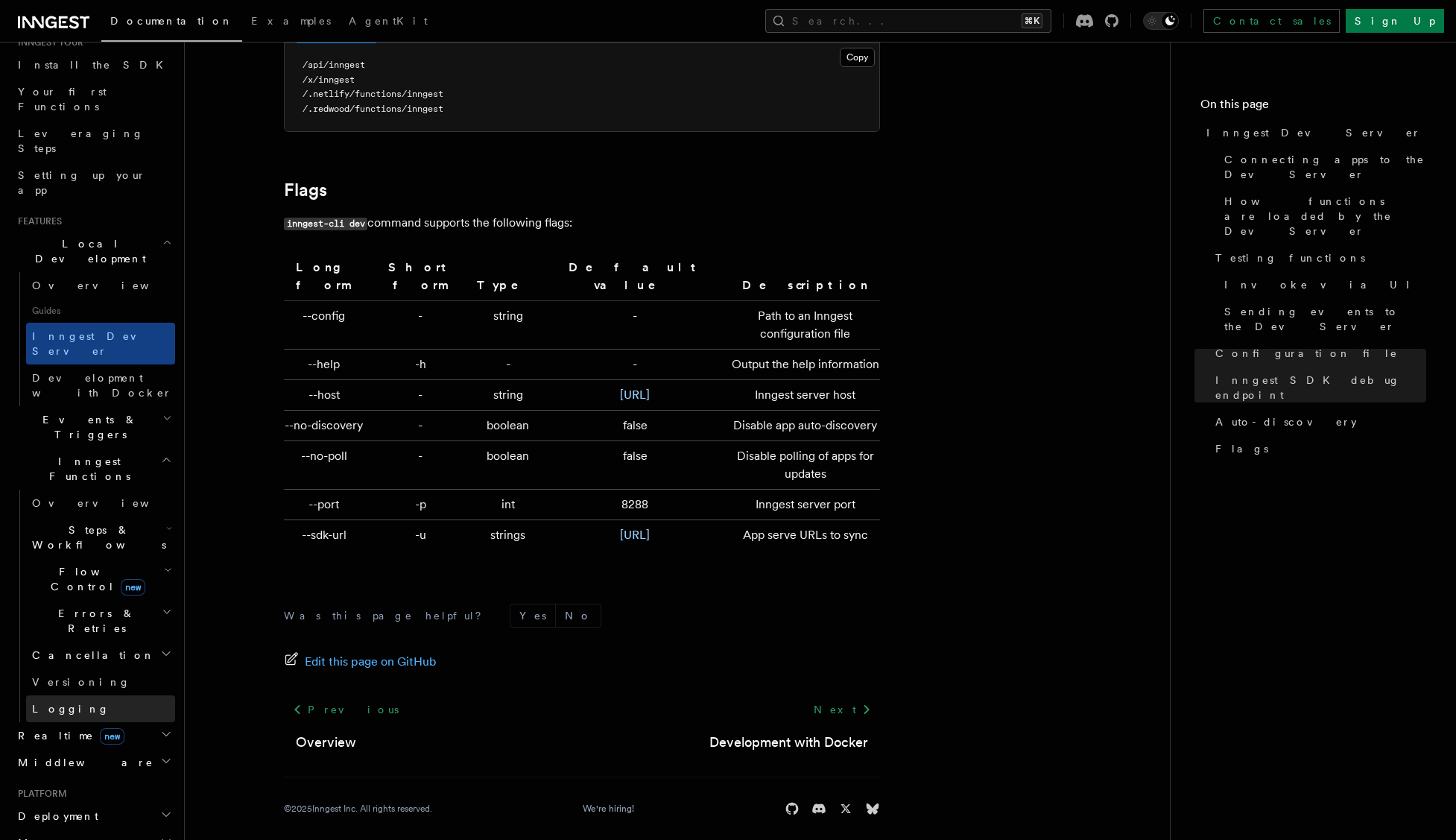
scroll to position [170, 0]
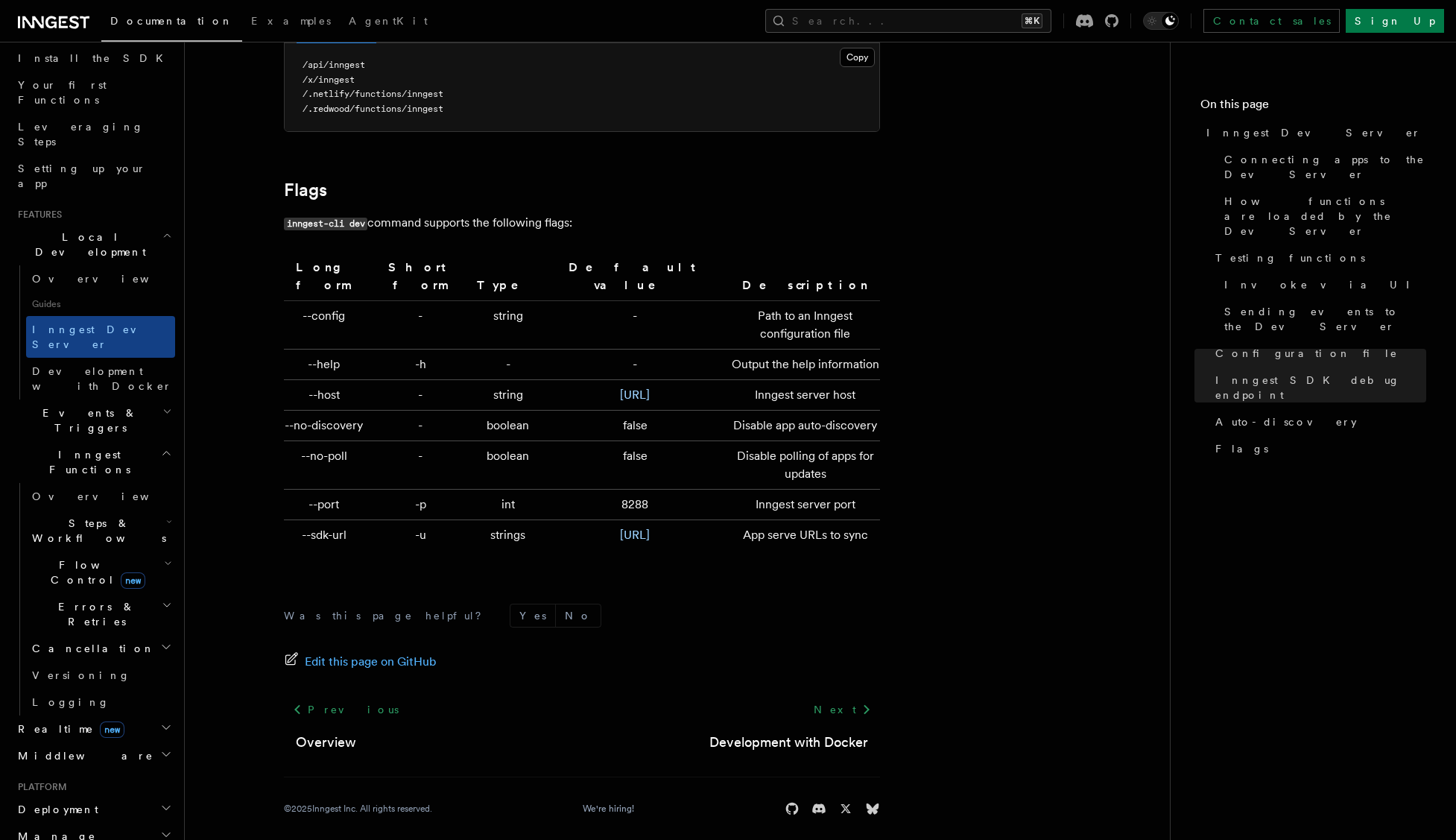
click at [164, 796] on h2 "Deployment" at bounding box center [94, 810] width 163 height 27
click at [92, 823] on link "Overview" at bounding box center [101, 836] width 149 height 27
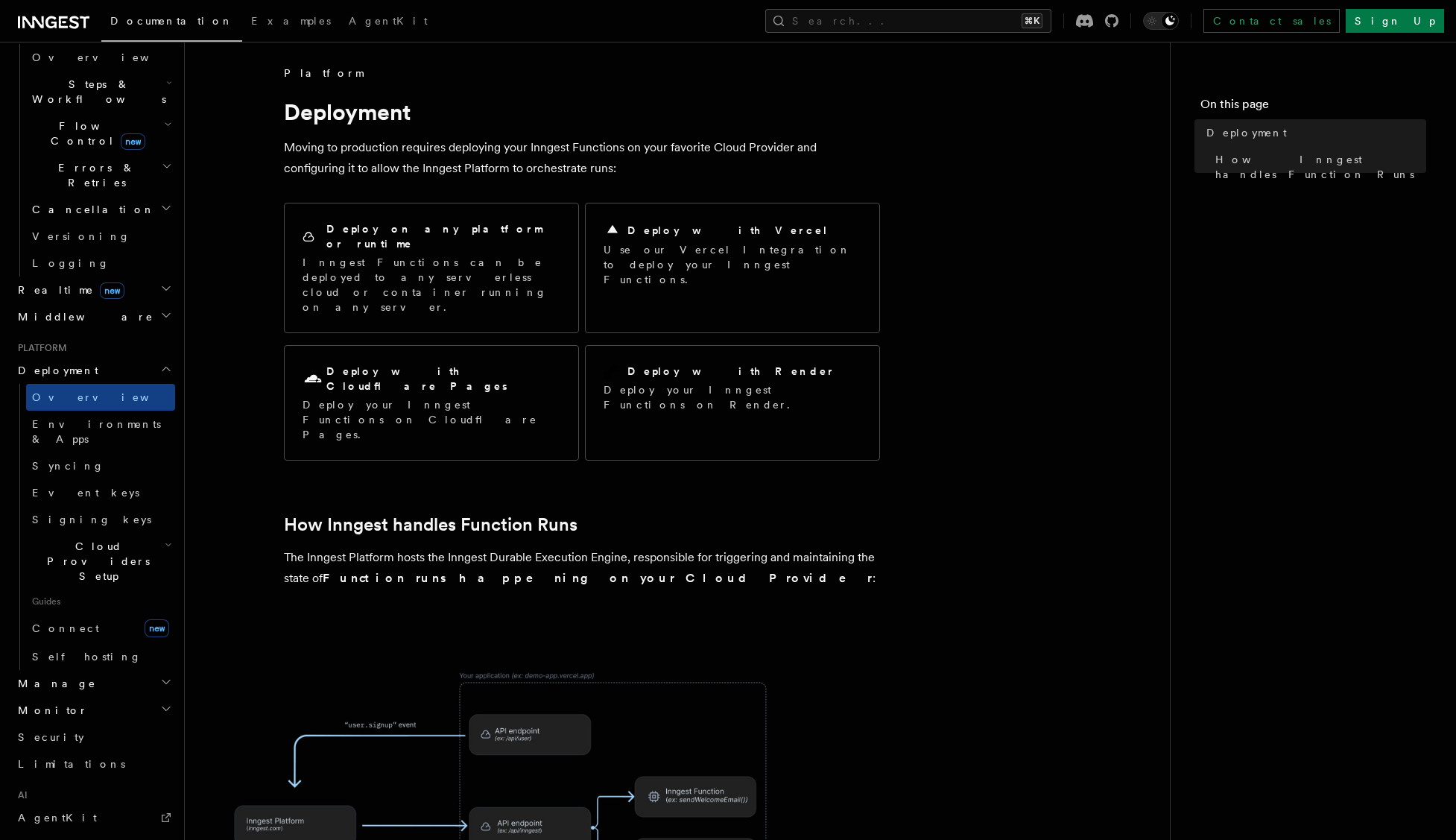
scroll to position [483, 0]
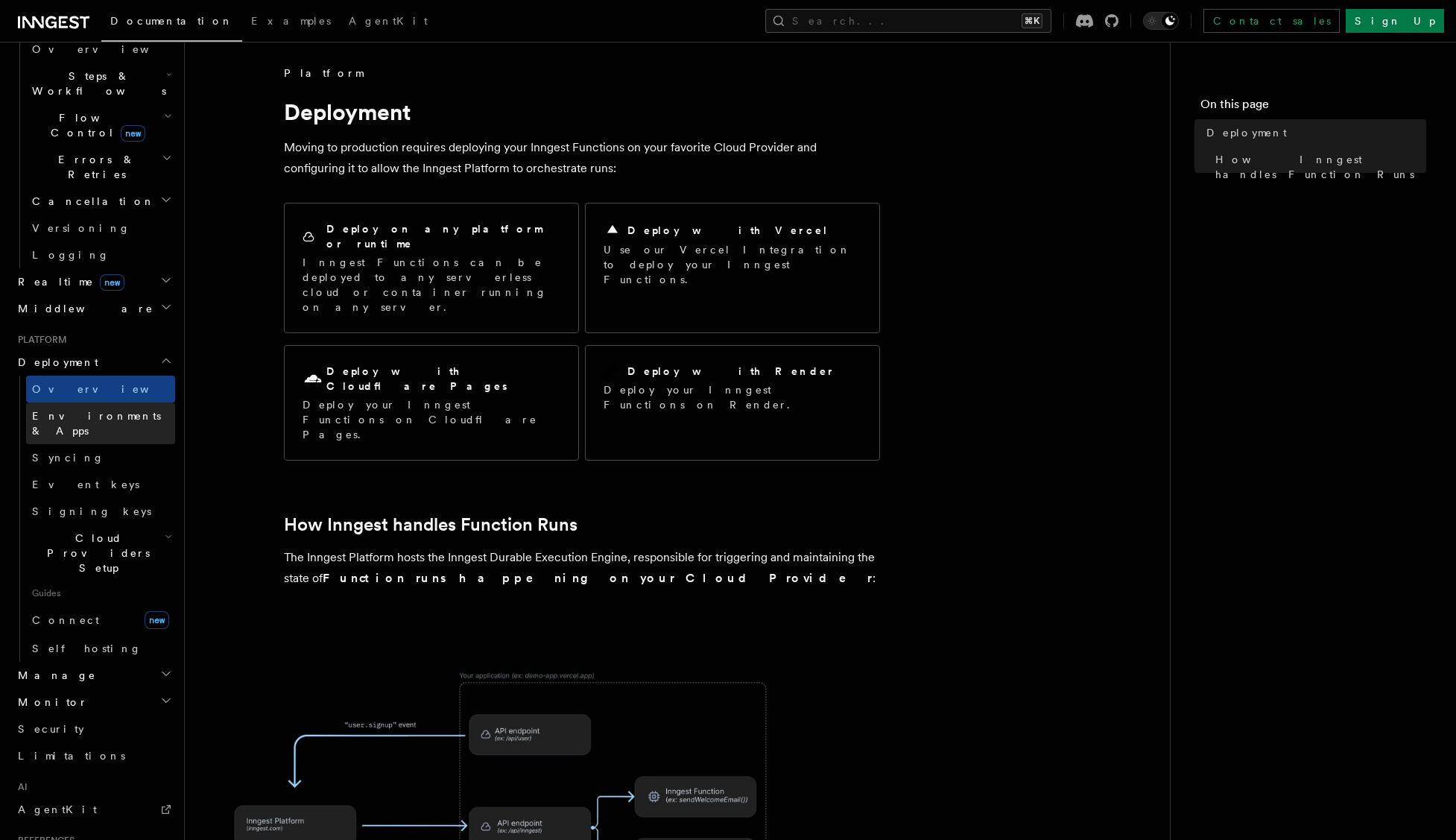
click at [63, 408] on span "Environments & Apps" at bounding box center [103, 423] width 143 height 30
